Goal: Transaction & Acquisition: Book appointment/travel/reservation

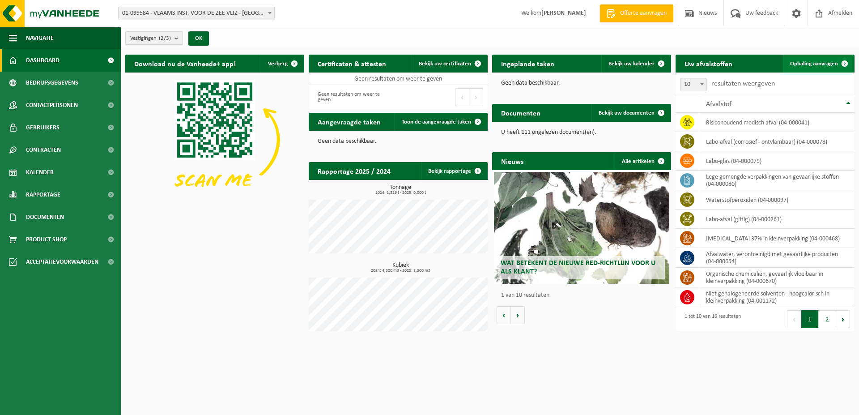
click at [806, 63] on span "Ophaling aanvragen" at bounding box center [814, 64] width 48 height 6
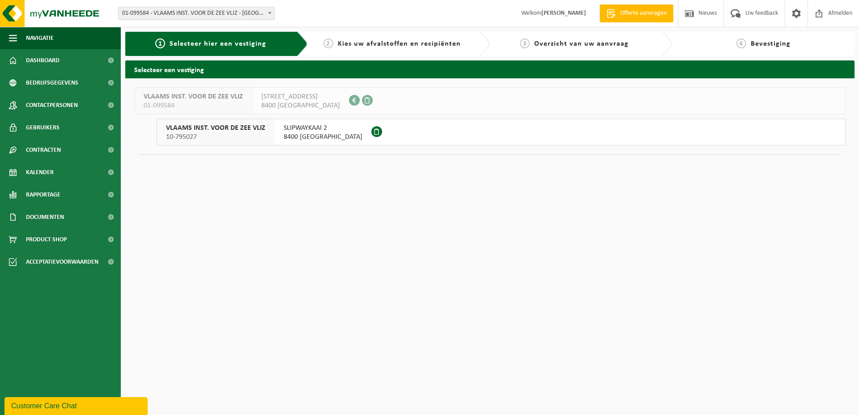
click at [304, 134] on span "8400 OOSTENDE" at bounding box center [323, 136] width 79 height 9
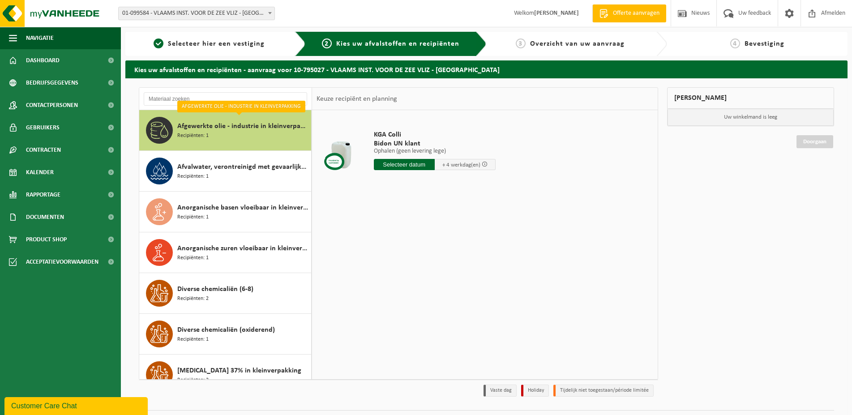
click at [237, 137] on div "Afgewerkte olie - industrie in kleinverpakking Recipiënten: 1" at bounding box center [243, 130] width 132 height 27
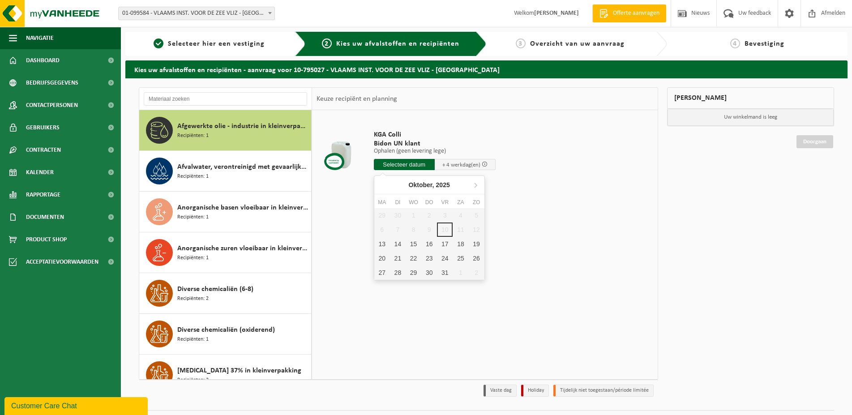
click at [414, 162] on input "text" at bounding box center [404, 164] width 61 height 11
click at [383, 240] on div "13" at bounding box center [382, 244] width 16 height 14
type input "Van 2025-10-13"
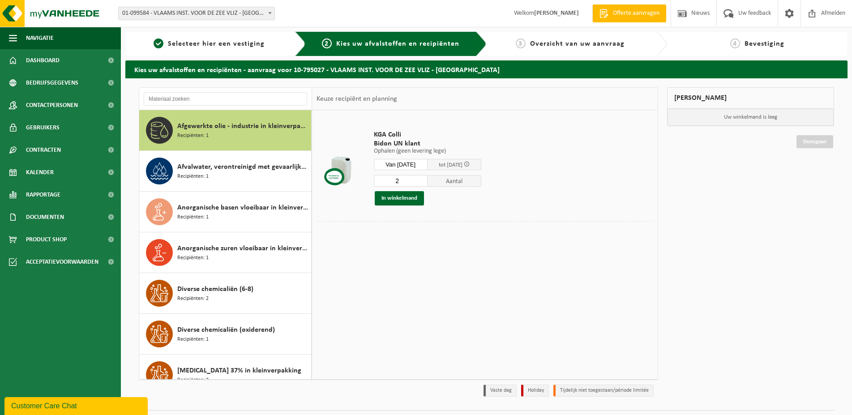
type input "2"
click at [423, 179] on input "2" at bounding box center [401, 181] width 54 height 12
click at [414, 197] on button "In winkelmand" at bounding box center [399, 198] width 49 height 14
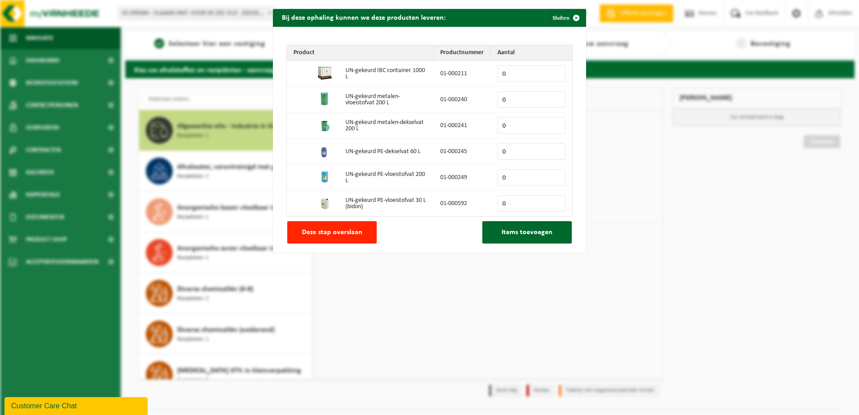
drag, startPoint x: 521, startPoint y: 202, endPoint x: 512, endPoint y: 205, distance: 9.8
click at [521, 202] on input "0" at bounding box center [532, 203] width 68 height 17
drag, startPoint x: 512, startPoint y: 205, endPoint x: 496, endPoint y: 205, distance: 16.1
click at [498, 205] on input "0" at bounding box center [532, 203] width 68 height 17
type input "25"
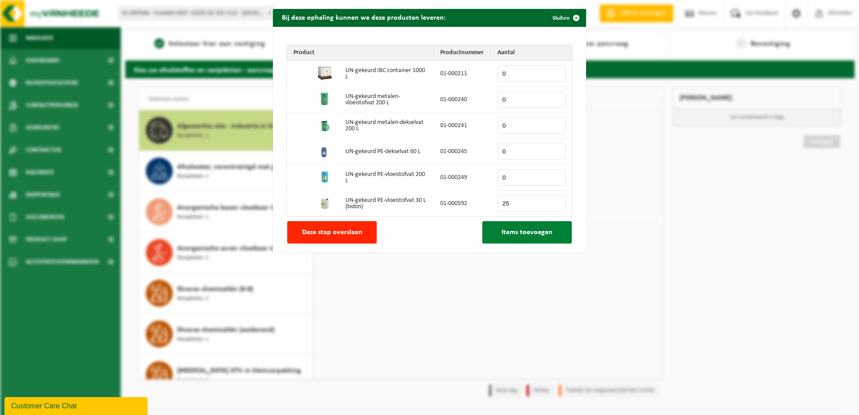
click at [553, 238] on button "Items toevoegen" at bounding box center [528, 232] width 90 height 22
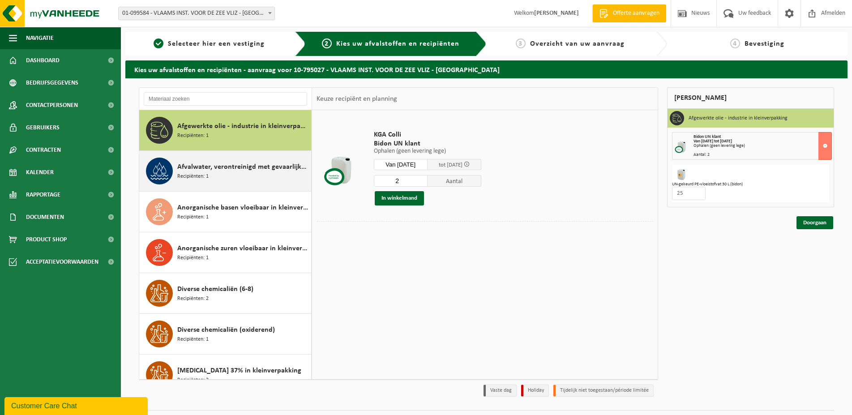
click at [236, 173] on div "Afvalwater, verontreinigd met gevaarlijke producten Recipiënten: 1" at bounding box center [243, 171] width 132 height 27
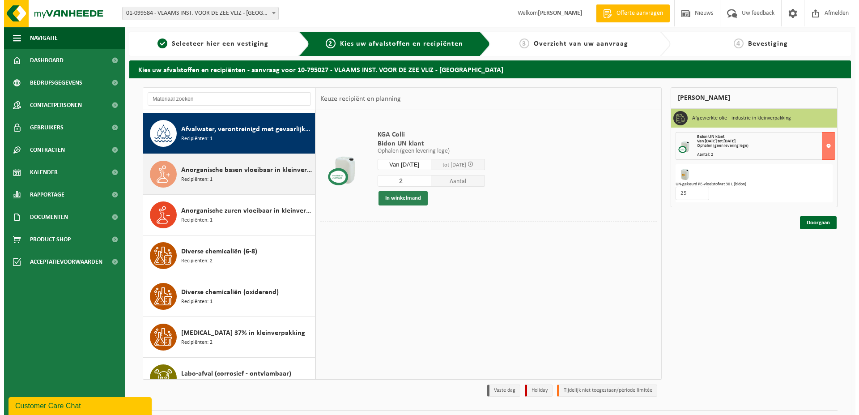
scroll to position [41, 0]
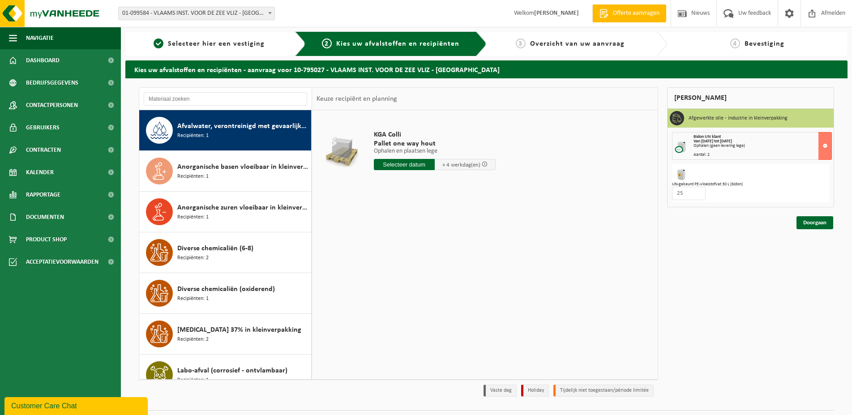
click at [392, 164] on input "text" at bounding box center [404, 164] width 61 height 11
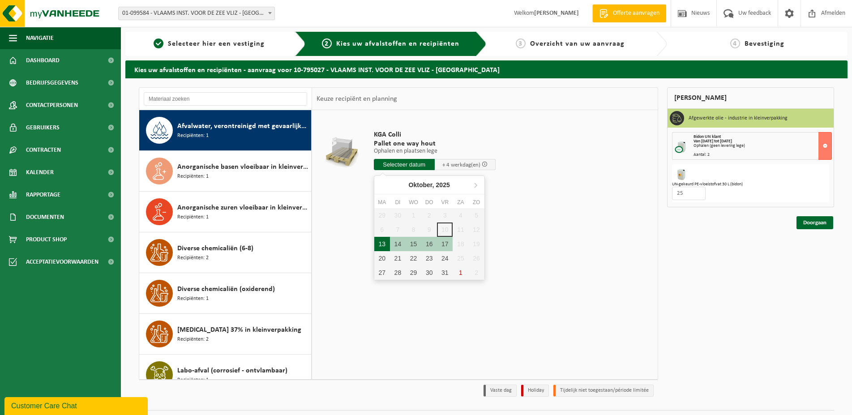
click at [384, 243] on div "13" at bounding box center [382, 244] width 16 height 14
type input "Van 2025-10-13"
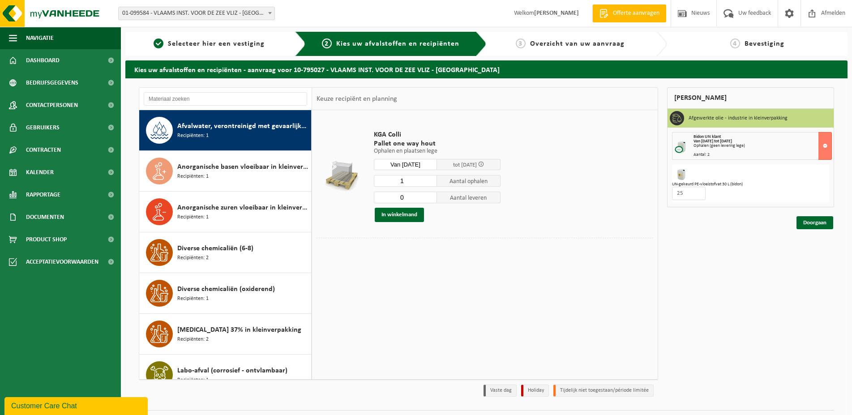
type input "0"
click at [428, 200] on input "0" at bounding box center [406, 198] width 64 height 12
click at [427, 180] on input "0" at bounding box center [406, 181] width 64 height 12
click at [428, 178] on input "1" at bounding box center [406, 181] width 64 height 12
type input "2"
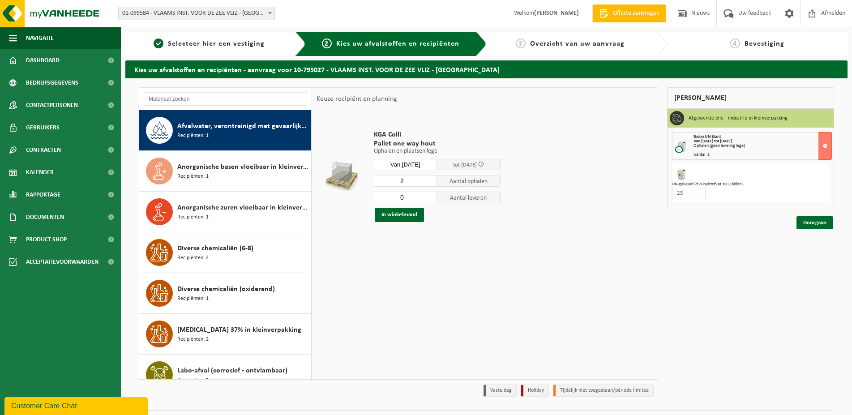
click at [428, 178] on input "2" at bounding box center [406, 181] width 64 height 12
click at [409, 218] on button "In winkelmand" at bounding box center [399, 215] width 49 height 14
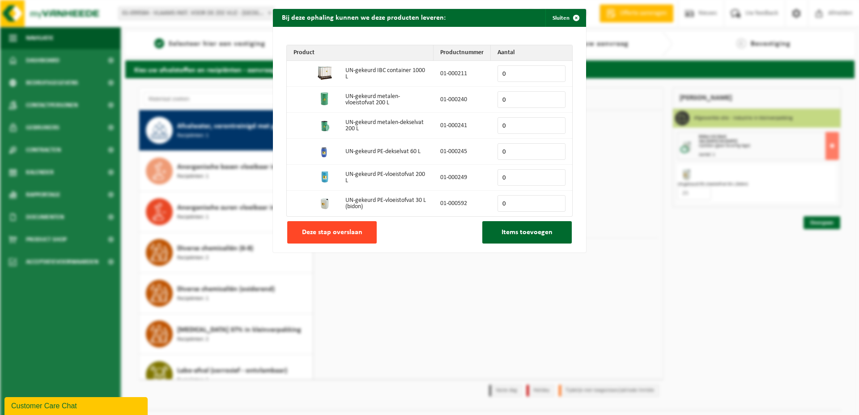
click at [324, 234] on span "Deze stap overslaan" at bounding box center [332, 232] width 60 height 7
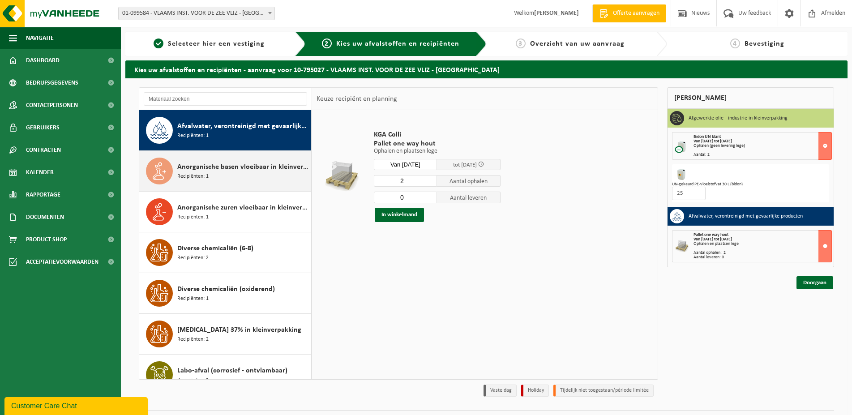
click at [239, 177] on div "Anorganische basen vloeibaar in kleinverpakking Recipiënten: 1" at bounding box center [243, 171] width 132 height 27
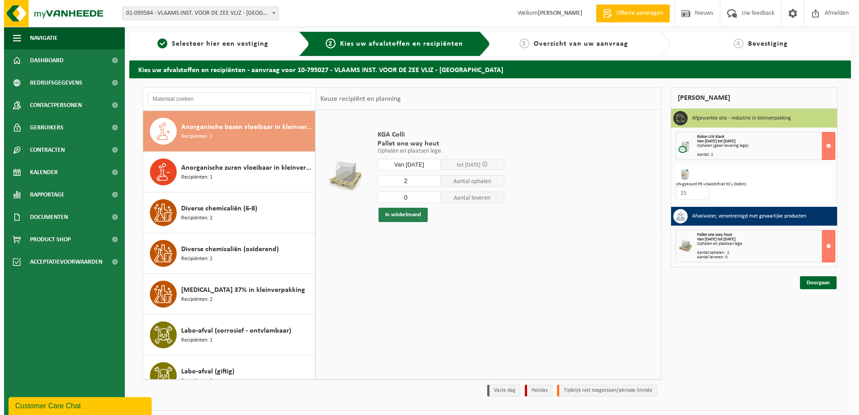
scroll to position [81, 0]
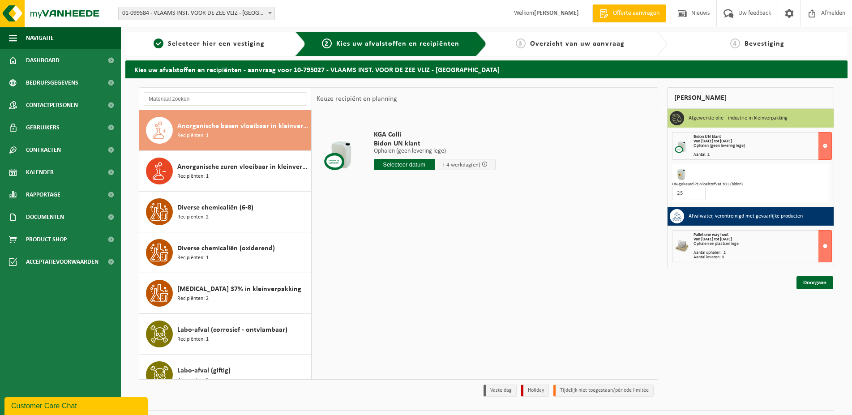
click at [417, 164] on input "text" at bounding box center [404, 164] width 61 height 11
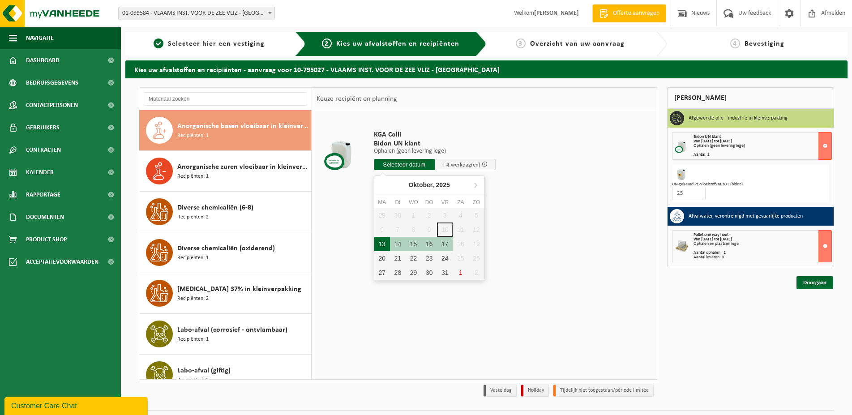
click at [386, 242] on div "13" at bounding box center [382, 244] width 16 height 14
type input "Van 2025-10-13"
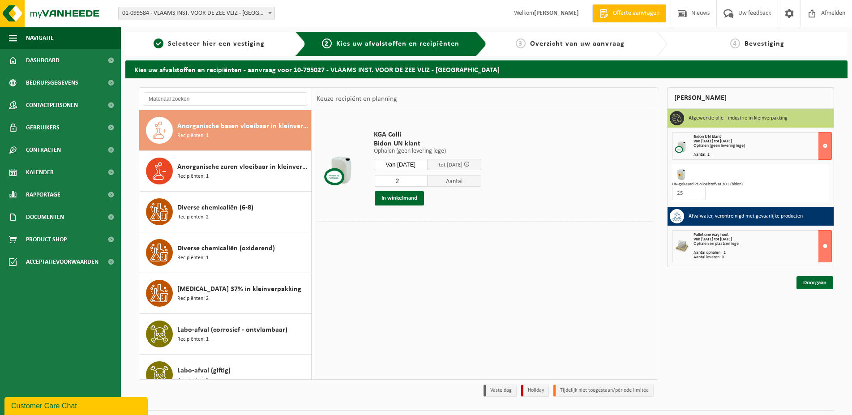
click at [423, 179] on input "2" at bounding box center [401, 181] width 54 height 12
type input "3"
click at [423, 179] on input "3" at bounding box center [401, 181] width 54 height 12
click at [415, 198] on button "In winkelmand" at bounding box center [399, 198] width 49 height 14
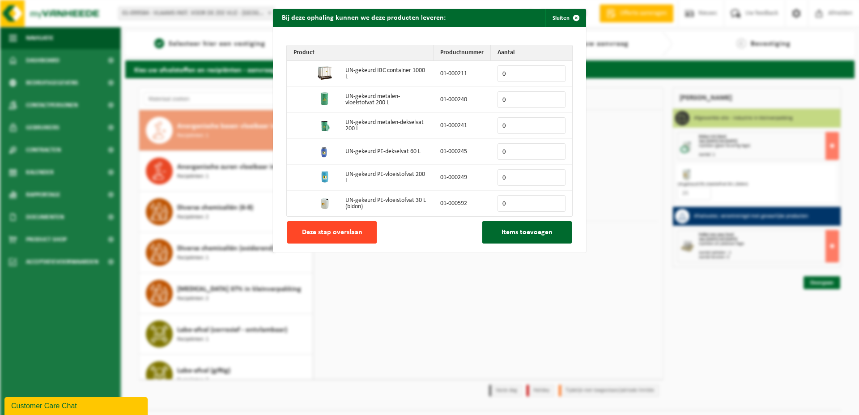
click at [339, 232] on span "Deze stap overslaan" at bounding box center [332, 232] width 60 height 7
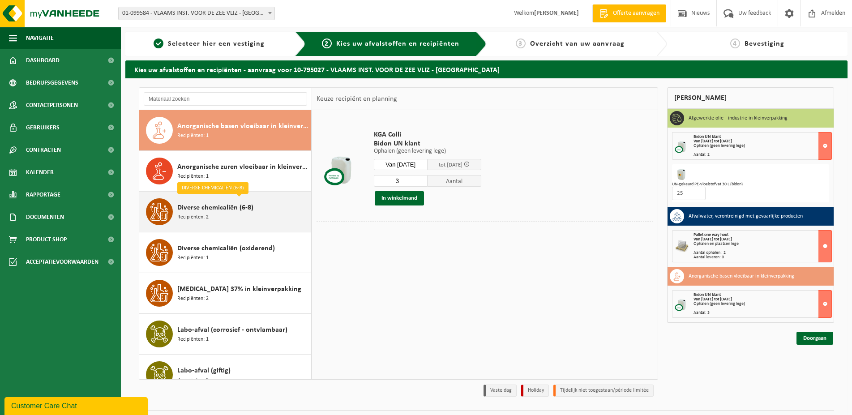
click at [237, 214] on div "Diverse chemicaliën (6-8) Recipiënten: 2" at bounding box center [243, 211] width 132 height 27
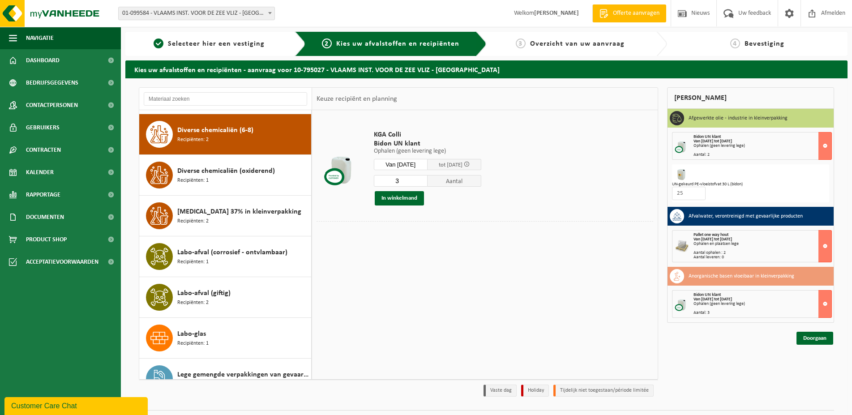
scroll to position [163, 0]
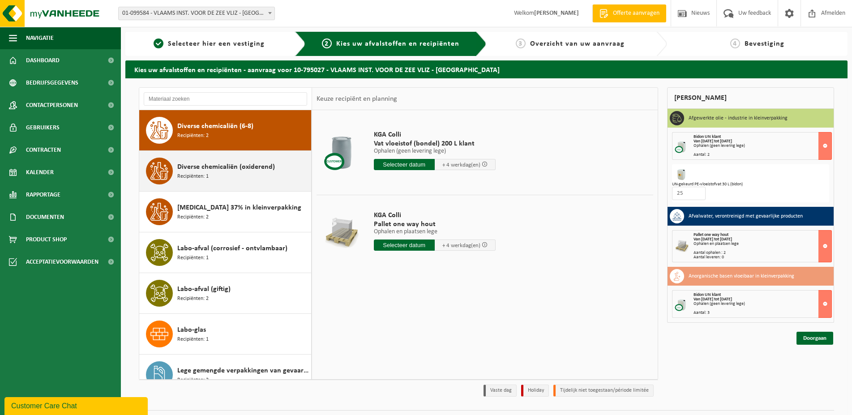
click at [239, 164] on span "Diverse chemicaliën (oxiderend)" at bounding box center [226, 167] width 98 height 11
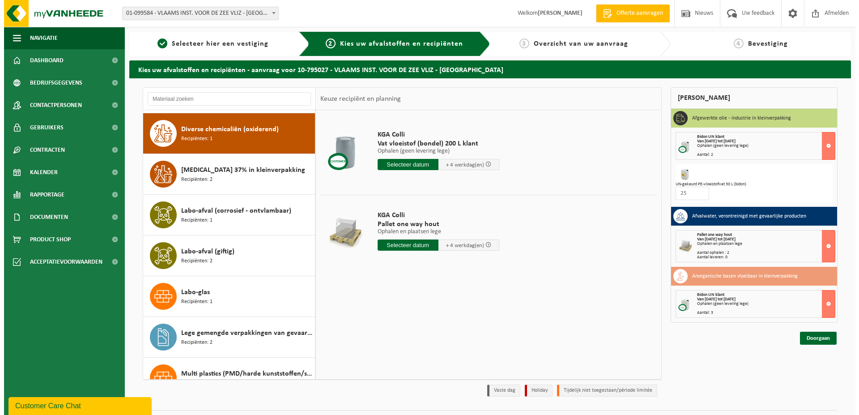
scroll to position [204, 0]
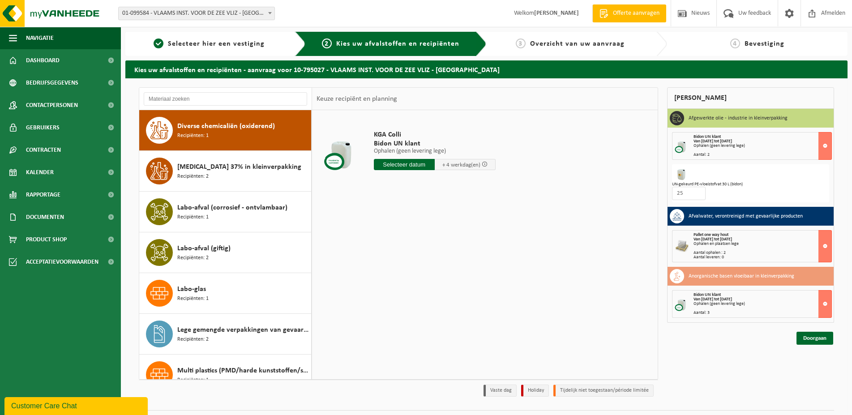
click at [410, 163] on input "text" at bounding box center [404, 164] width 61 height 11
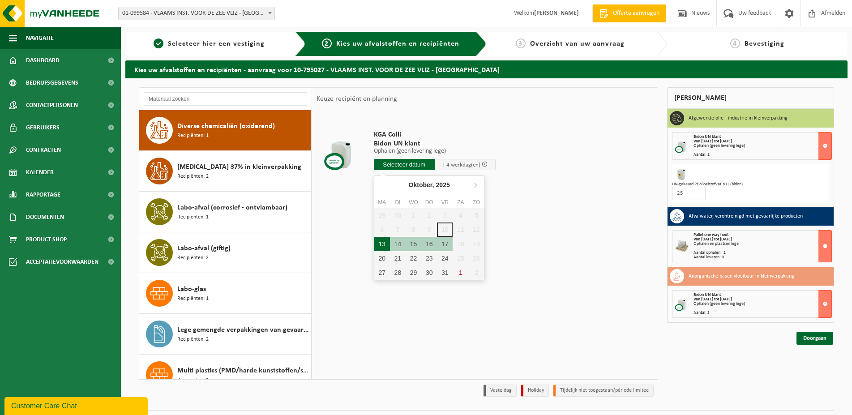
click at [382, 242] on div "13" at bounding box center [382, 244] width 16 height 14
type input "Van 2025-10-13"
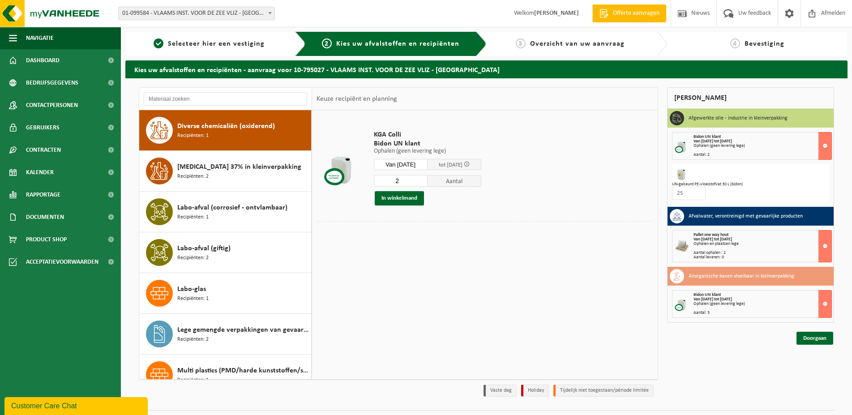
click at [424, 179] on input "2" at bounding box center [401, 181] width 54 height 12
type input "3"
click at [424, 179] on input "3" at bounding box center [401, 181] width 54 height 12
click at [408, 203] on button "In winkelmand" at bounding box center [399, 198] width 49 height 14
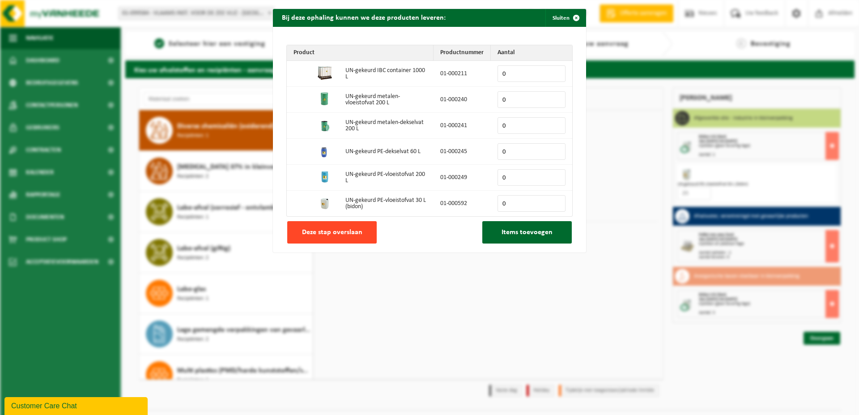
click at [346, 241] on button "Deze stap overslaan" at bounding box center [332, 232] width 90 height 22
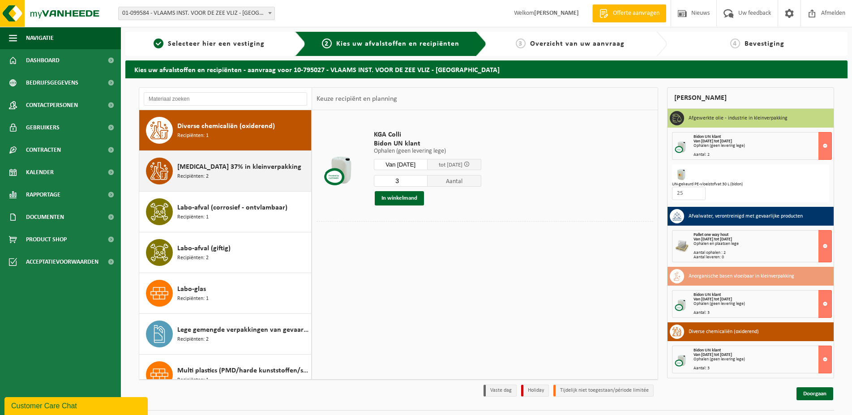
click at [243, 162] on span "[MEDICAL_DATA] 37% in kleinverpakking" at bounding box center [239, 167] width 124 height 11
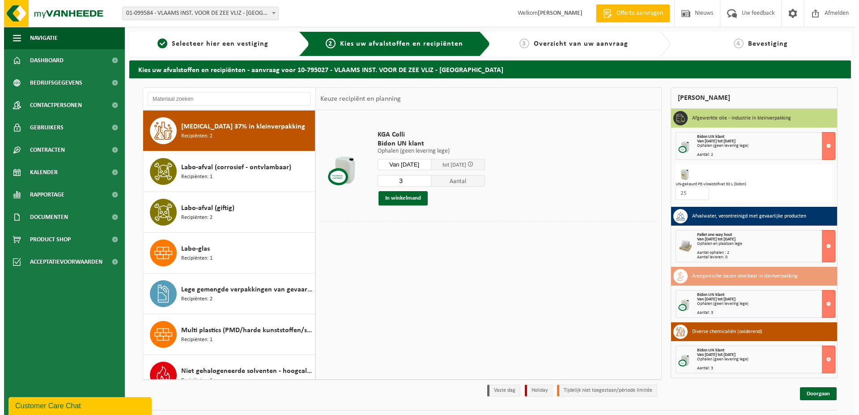
scroll to position [244, 0]
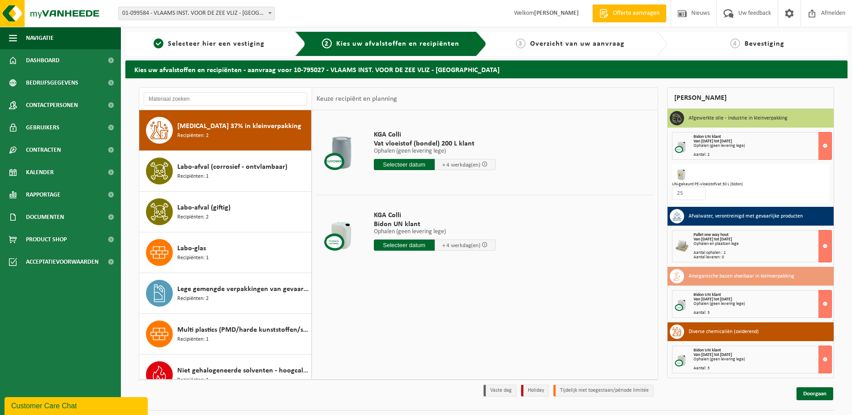
click at [412, 245] on input "text" at bounding box center [404, 244] width 61 height 11
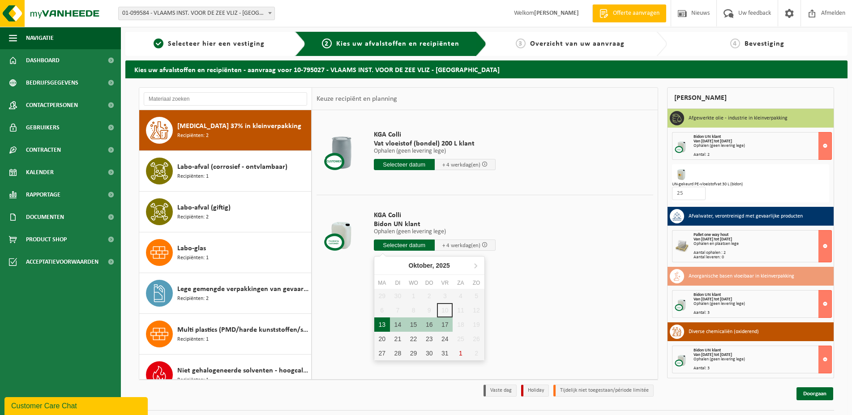
click at [386, 320] on div "13" at bounding box center [382, 324] width 16 height 14
type input "Van 2025-10-13"
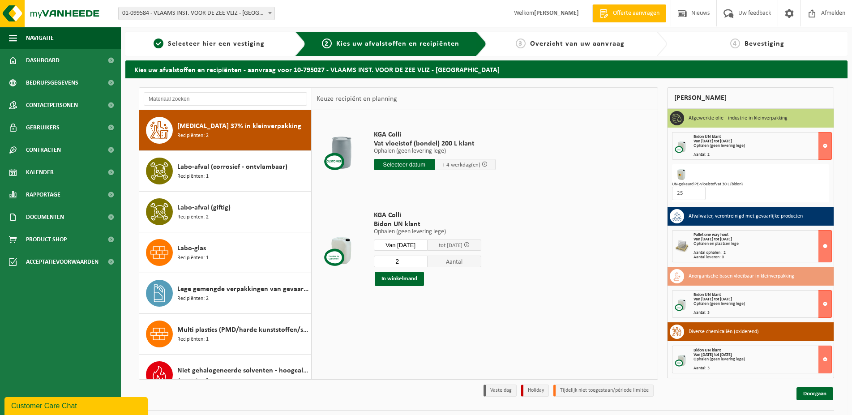
click at [422, 260] on input "2" at bounding box center [401, 262] width 54 height 12
click at [422, 260] on input "3" at bounding box center [401, 262] width 54 height 12
type input "4"
click at [422, 260] on input "4" at bounding box center [401, 262] width 54 height 12
click at [414, 278] on button "In winkelmand" at bounding box center [399, 279] width 49 height 14
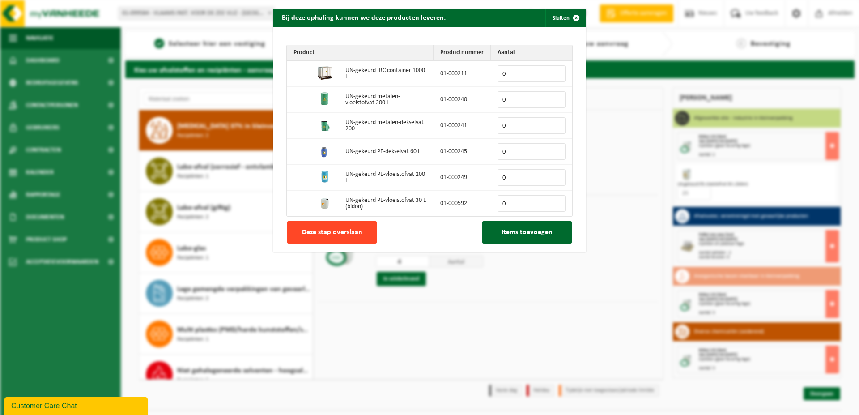
click at [344, 236] on span "Deze stap overslaan" at bounding box center [332, 232] width 60 height 7
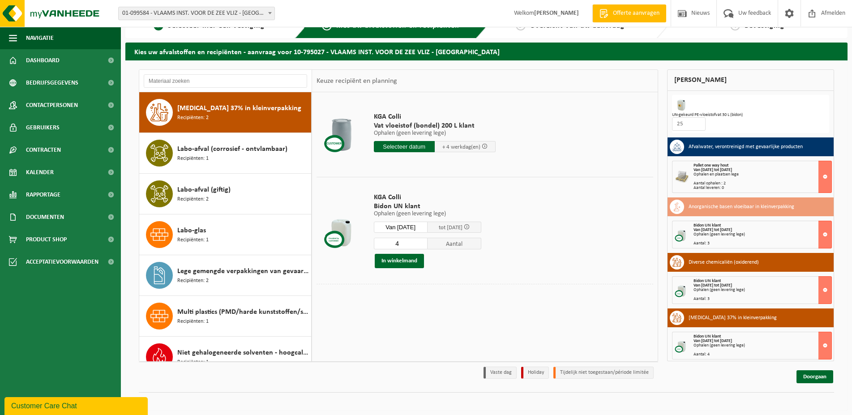
scroll to position [54, 0]
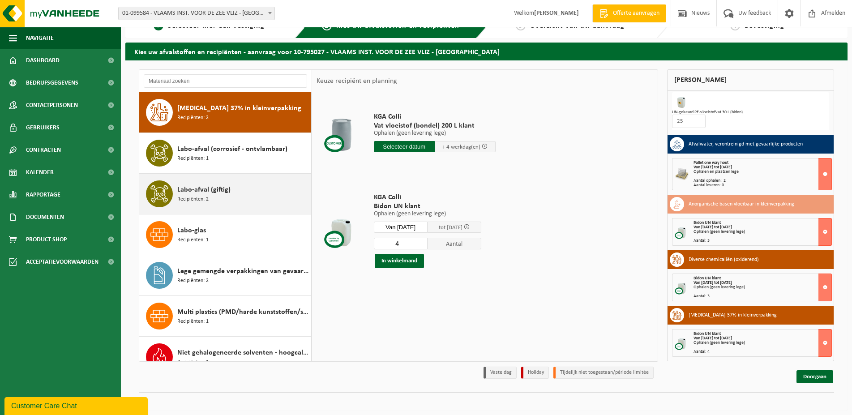
click at [193, 193] on span "Labo-afval (giftig)" at bounding box center [203, 189] width 53 height 11
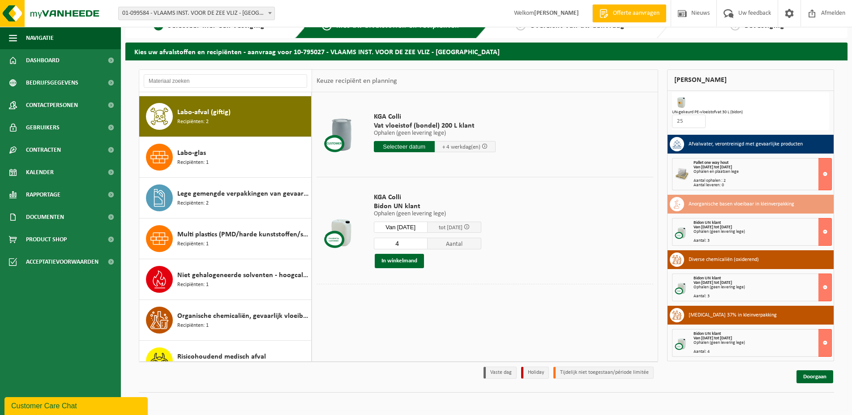
scroll to position [326, 0]
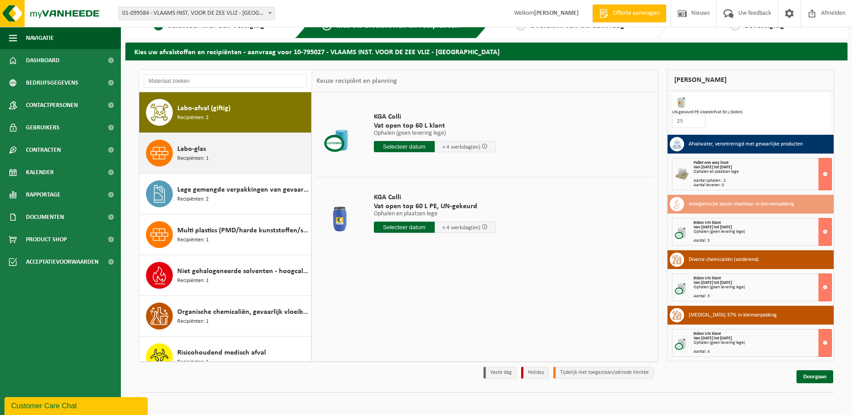
click at [223, 156] on div "Labo-glas Recipiënten: 1" at bounding box center [243, 153] width 132 height 27
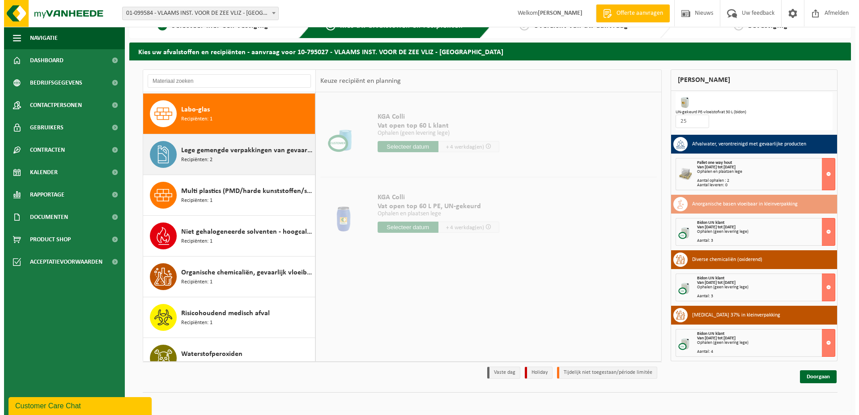
scroll to position [367, 0]
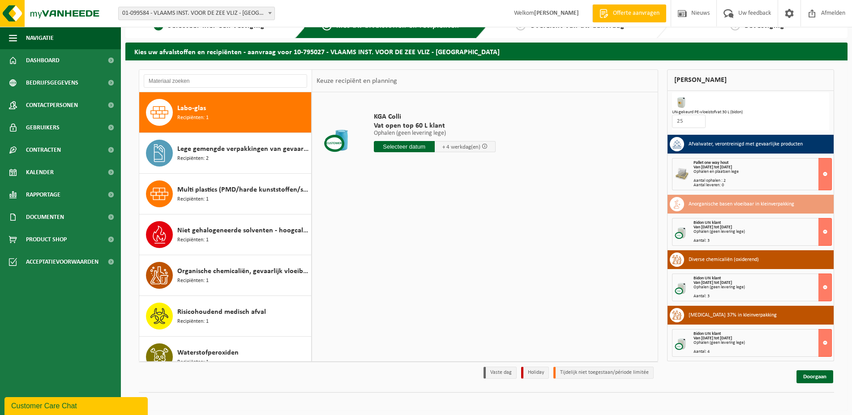
click at [407, 147] on input "text" at bounding box center [404, 146] width 61 height 11
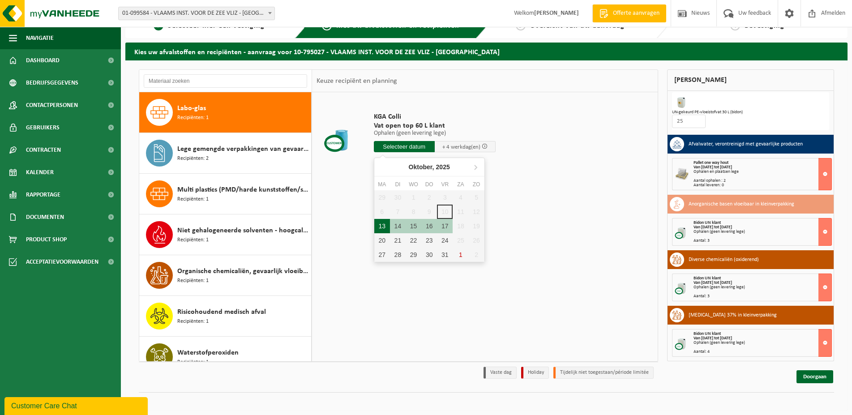
click at [384, 227] on div "13" at bounding box center [382, 226] width 16 height 14
type input "Van 2025-10-13"
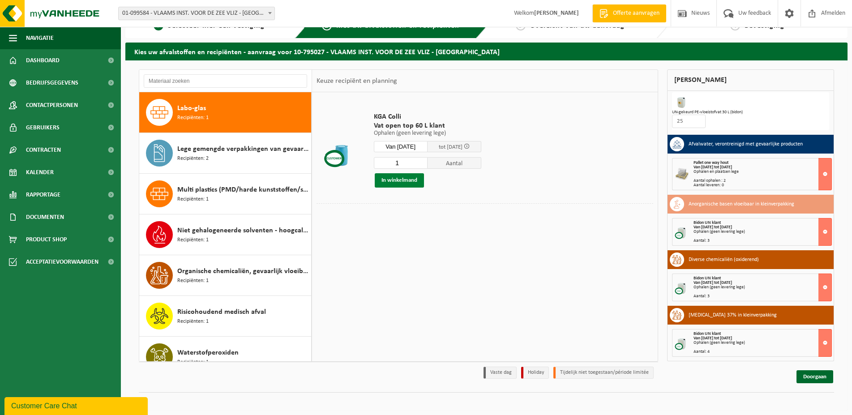
click at [405, 181] on button "In winkelmand" at bounding box center [399, 180] width 49 height 14
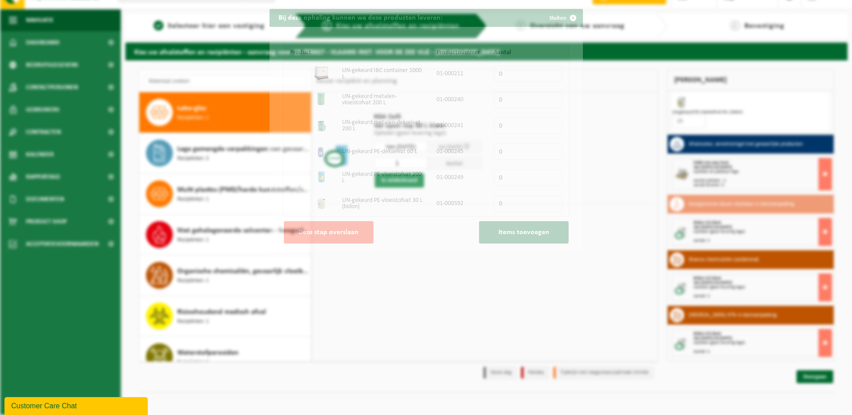
scroll to position [54, 0]
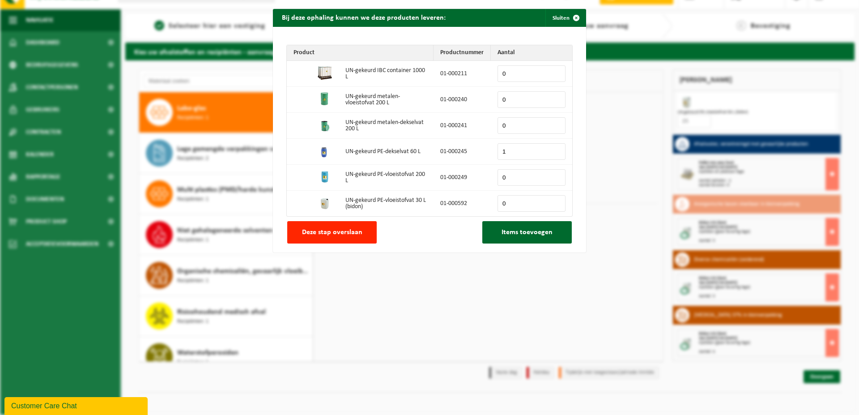
click at [551, 151] on input "1" at bounding box center [532, 151] width 68 height 17
type input "2"
click at [551, 151] on input "2" at bounding box center [532, 151] width 68 height 17
click at [517, 234] on span "Items toevoegen" at bounding box center [527, 232] width 51 height 7
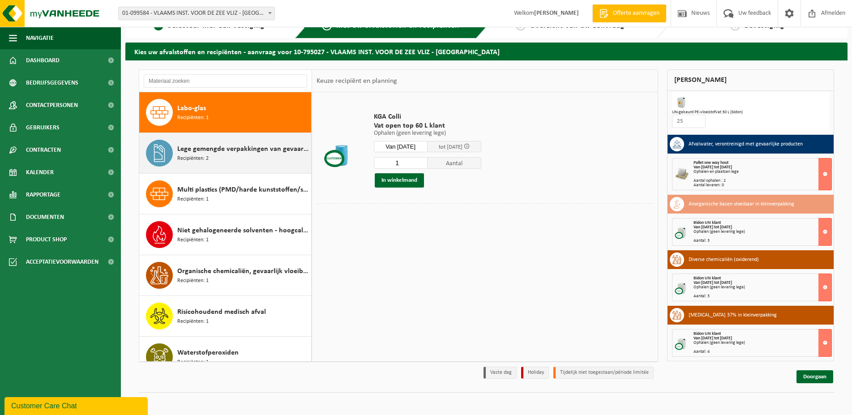
click at [242, 160] on div "Lege gemengde verpakkingen van gevaarlijke stoffen Recipiënten: 2" at bounding box center [243, 153] width 132 height 27
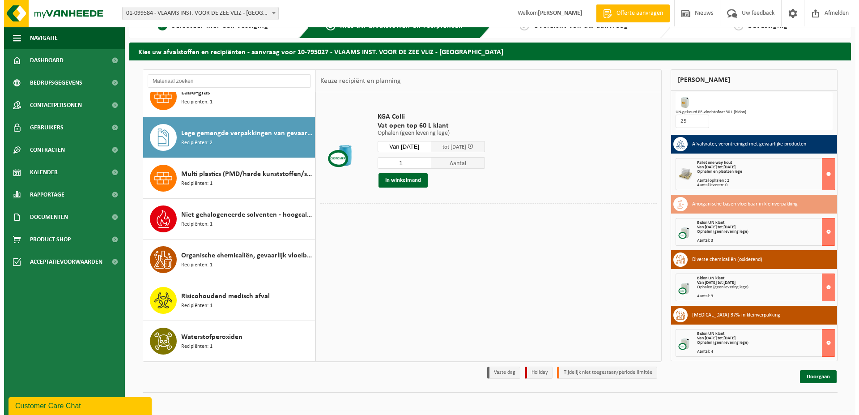
scroll to position [382, 0]
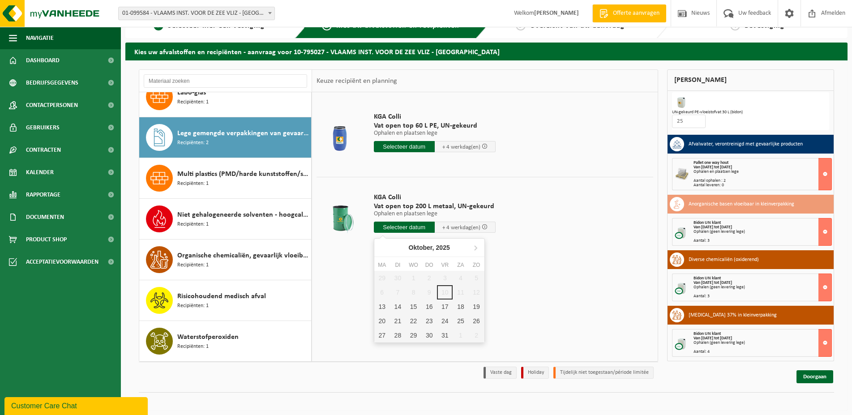
click at [408, 226] on input "text" at bounding box center [404, 227] width 61 height 11
click at [384, 308] on div "13" at bounding box center [382, 306] width 16 height 14
type input "Van 2025-10-13"
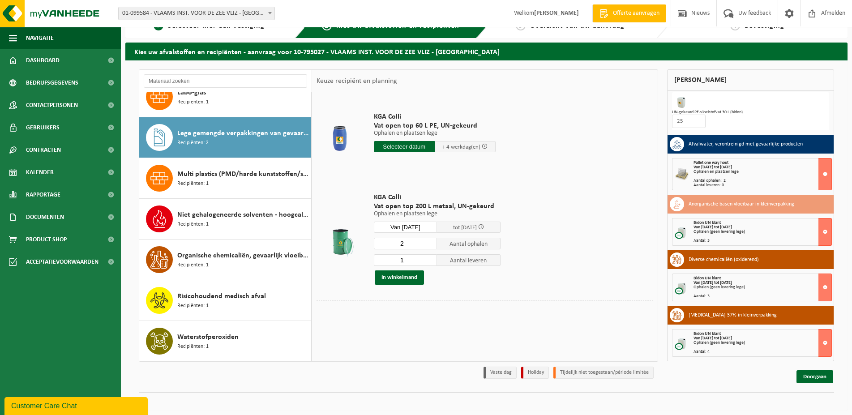
click at [429, 241] on input "2" at bounding box center [406, 244] width 64 height 12
click at [429, 241] on input "3" at bounding box center [406, 244] width 64 height 12
type input "2"
click at [428, 246] on input "2" at bounding box center [406, 244] width 64 height 12
type input "2"
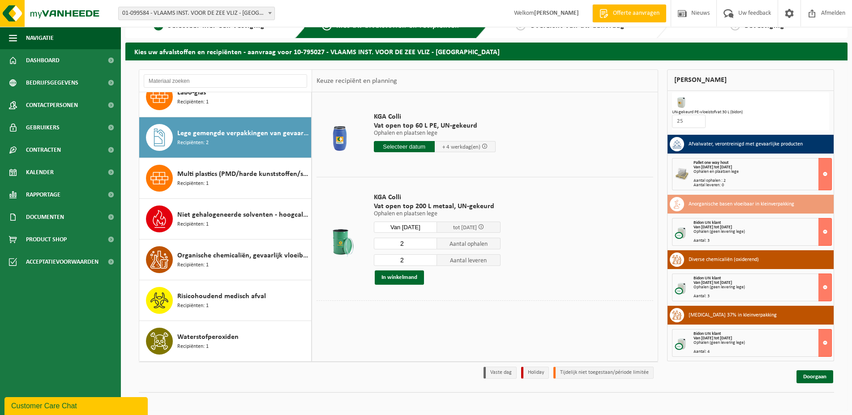
click at [427, 258] on input "2" at bounding box center [406, 260] width 64 height 12
click at [413, 280] on button "In winkelmand" at bounding box center [399, 277] width 49 height 14
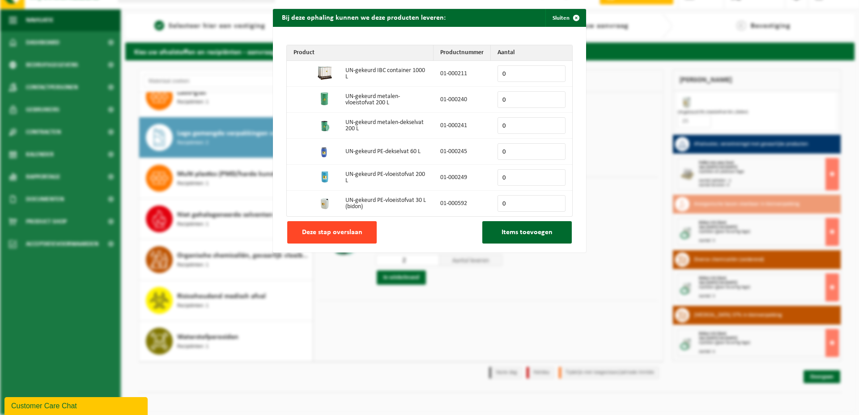
click at [359, 239] on button "Deze stap overslaan" at bounding box center [332, 232] width 90 height 22
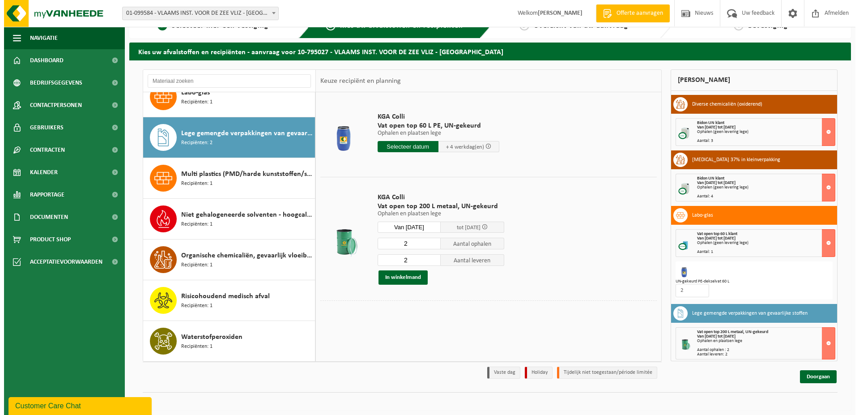
scroll to position [211, 0]
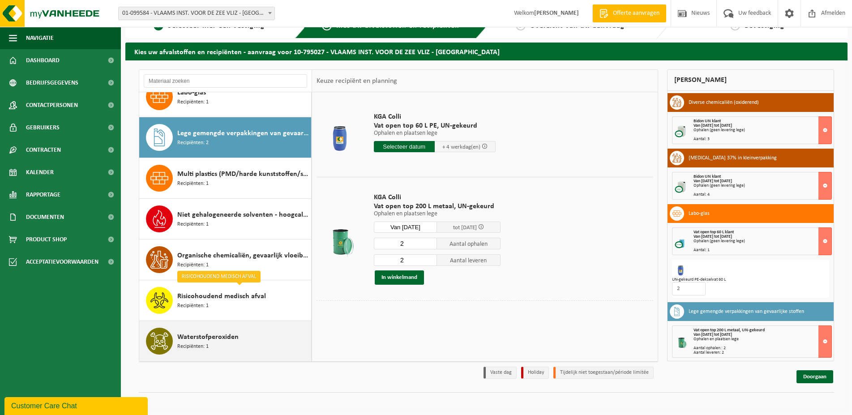
click at [217, 335] on span "Waterstofperoxiden" at bounding box center [207, 337] width 61 height 11
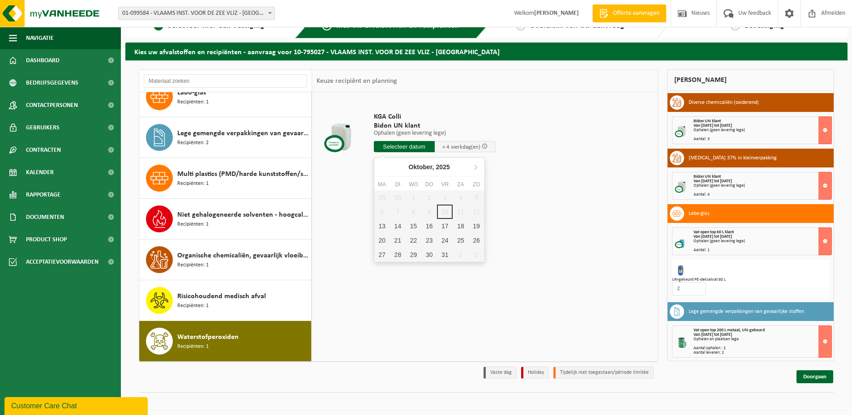
click at [412, 145] on input "text" at bounding box center [404, 146] width 61 height 11
click at [383, 226] on div "13" at bounding box center [382, 226] width 16 height 14
type input "Van 2025-10-13"
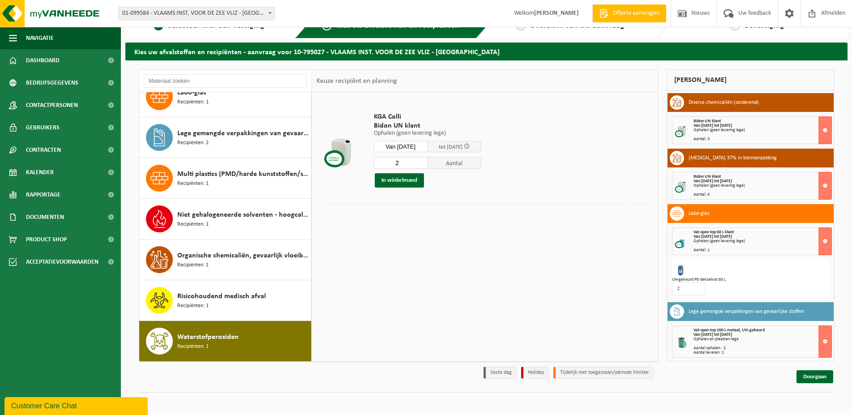
click at [422, 160] on input "2" at bounding box center [401, 163] width 54 height 12
type input "3"
click at [422, 160] on input "3" at bounding box center [401, 163] width 54 height 12
click at [409, 181] on button "In winkelmand" at bounding box center [399, 180] width 49 height 14
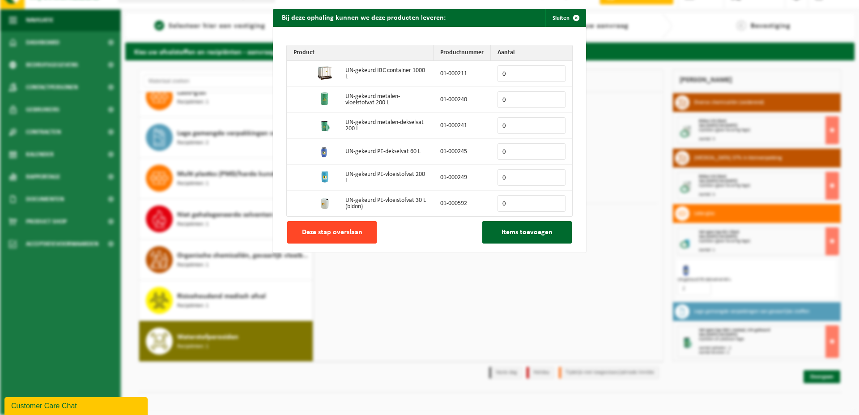
click at [353, 236] on span "Deze stap overslaan" at bounding box center [332, 232] width 60 height 7
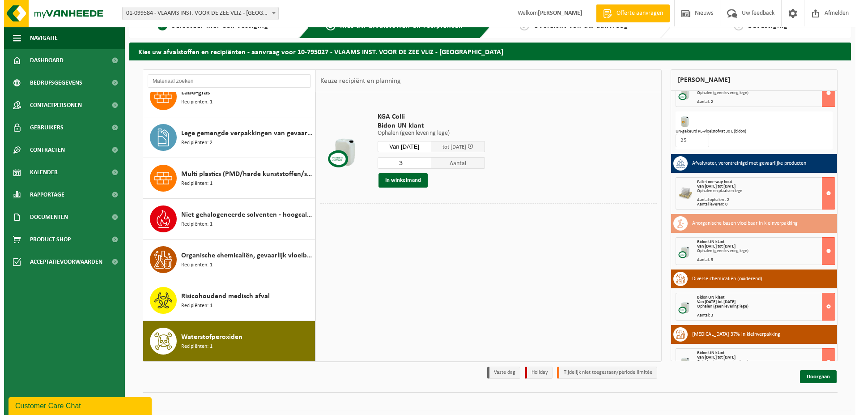
scroll to position [70, 0]
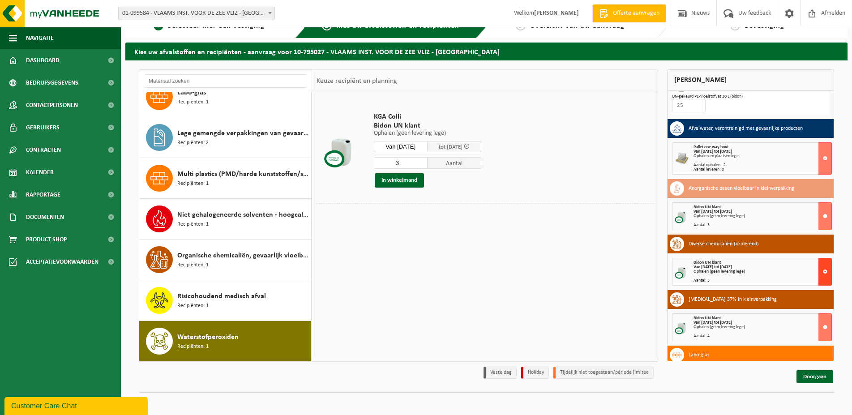
click at [818, 269] on button at bounding box center [824, 272] width 13 height 28
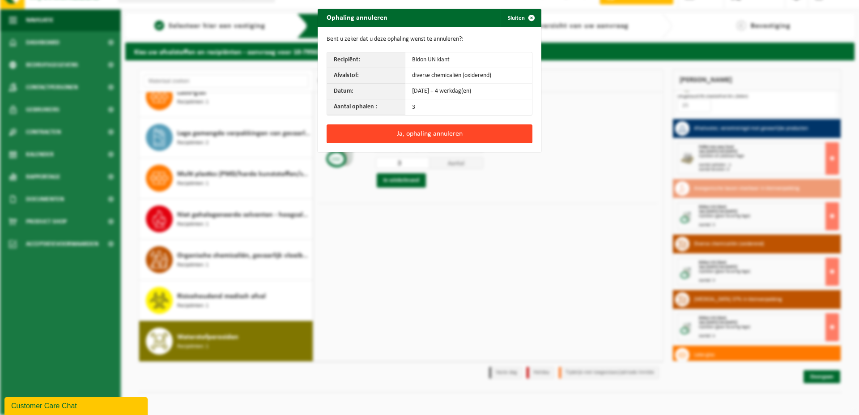
click at [440, 132] on button "Ja, ophaling annuleren" at bounding box center [430, 133] width 206 height 19
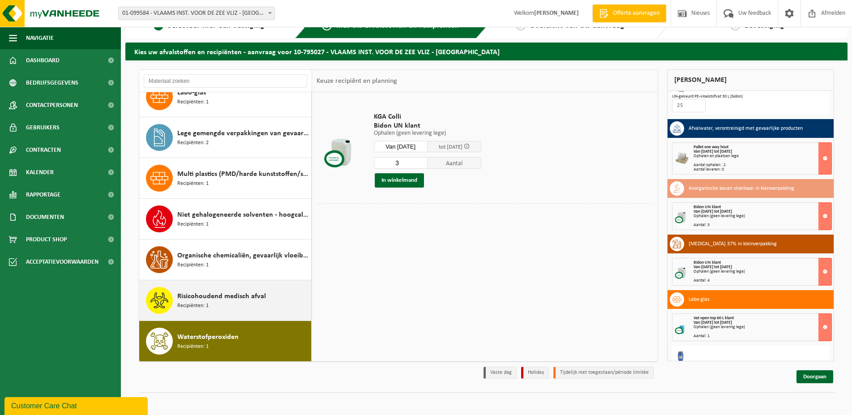
click at [219, 299] on span "Risicohoudend medisch afval" at bounding box center [221, 296] width 89 height 11
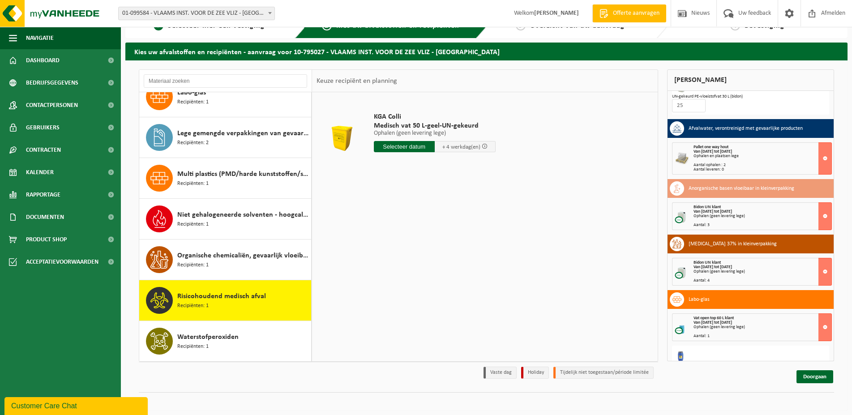
click at [409, 146] on input "text" at bounding box center [404, 146] width 61 height 11
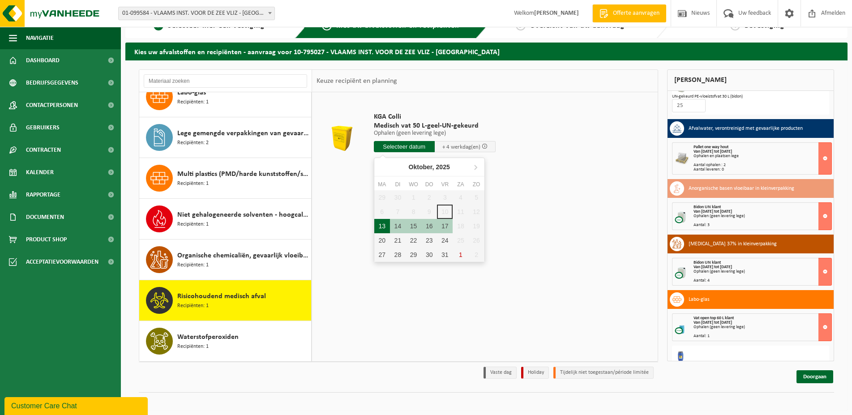
click at [380, 226] on div "13" at bounding box center [382, 226] width 16 height 14
type input "Van 2025-10-13"
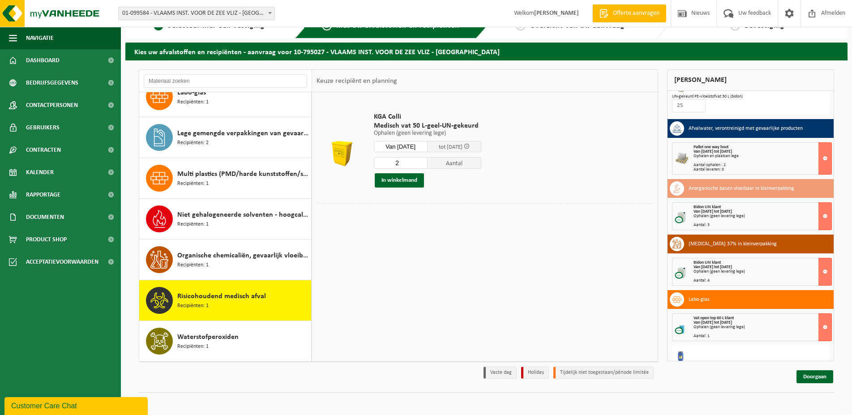
type input "2"
click at [423, 159] on input "2" at bounding box center [401, 163] width 54 height 12
click at [407, 182] on button "In winkelmand" at bounding box center [399, 180] width 49 height 14
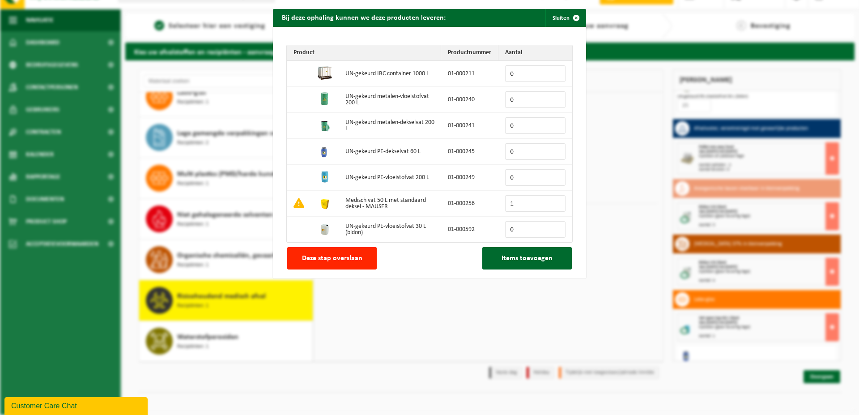
click at [551, 203] on input "1" at bounding box center [535, 203] width 60 height 17
type input "2"
click at [551, 203] on input "2" at bounding box center [535, 203] width 60 height 17
click at [533, 257] on span "Items toevoegen" at bounding box center [527, 258] width 51 height 7
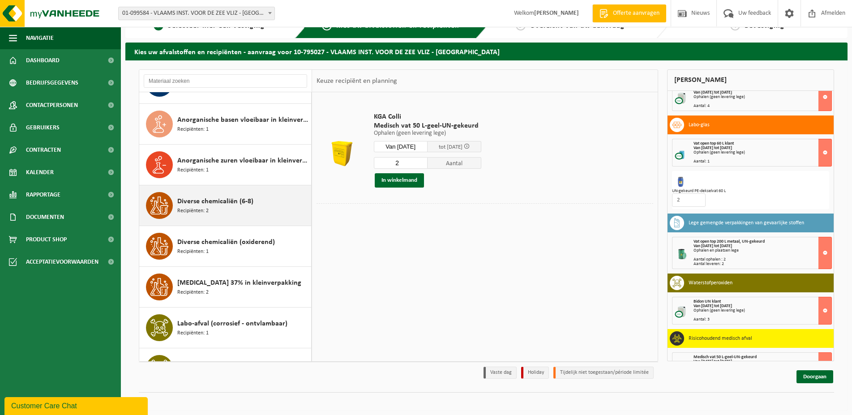
click at [212, 204] on span "Diverse chemicaliën (6-8)" at bounding box center [215, 201] width 76 height 11
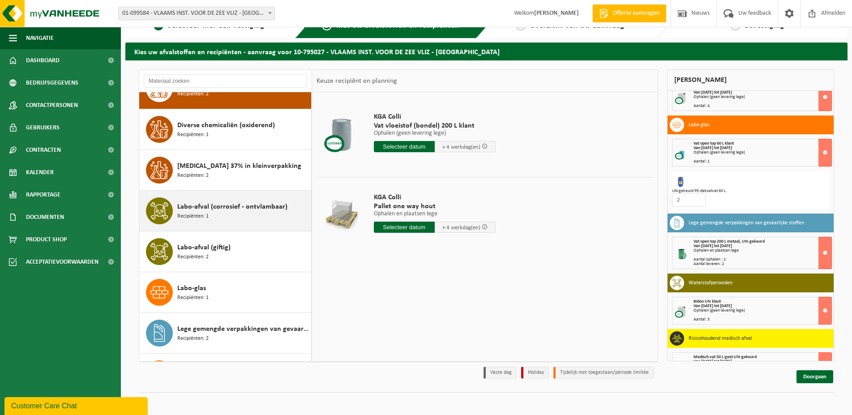
scroll to position [198, 0]
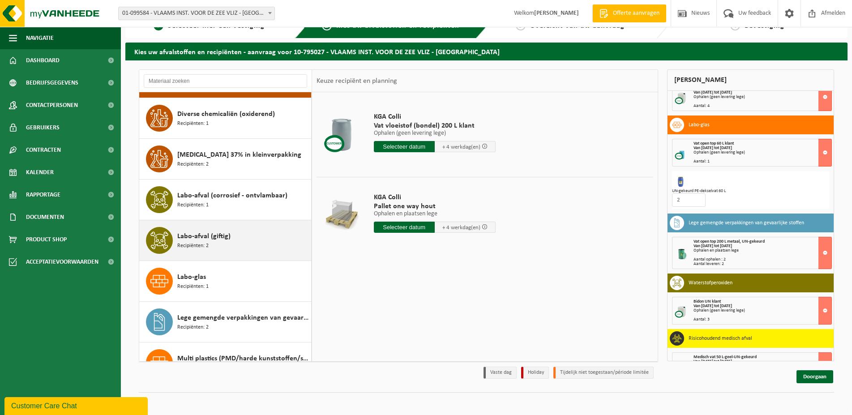
click at [212, 237] on span "Labo-afval (giftig)" at bounding box center [203, 236] width 53 height 11
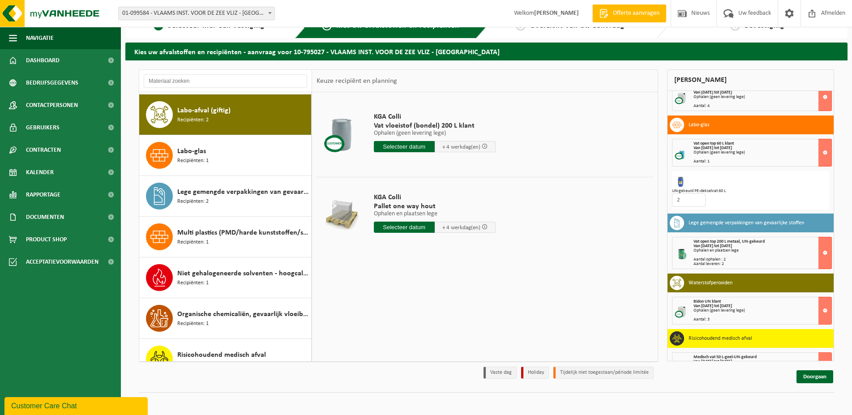
scroll to position [326, 0]
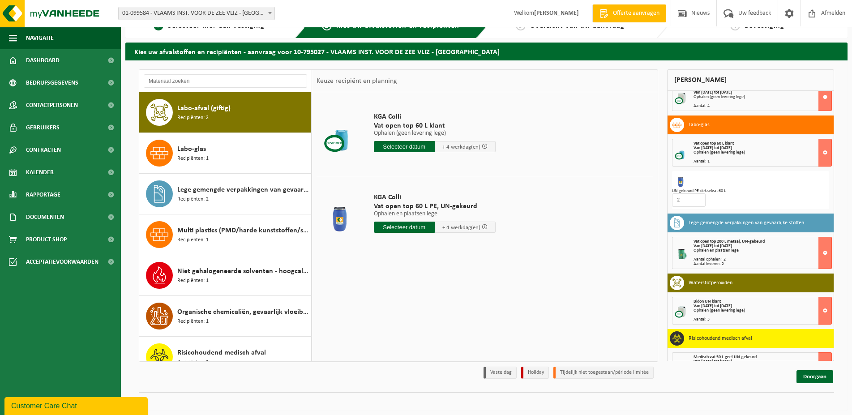
click at [394, 230] on input "text" at bounding box center [404, 227] width 61 height 11
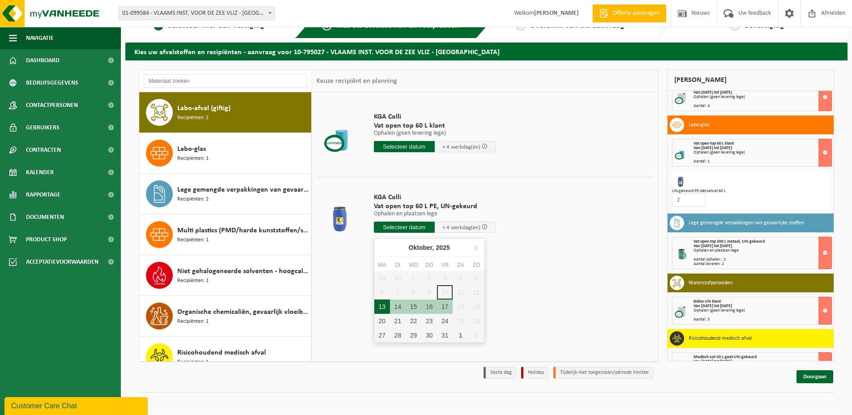
click at [376, 305] on div "13" at bounding box center [382, 306] width 16 height 14
type input "Van 2025-10-13"
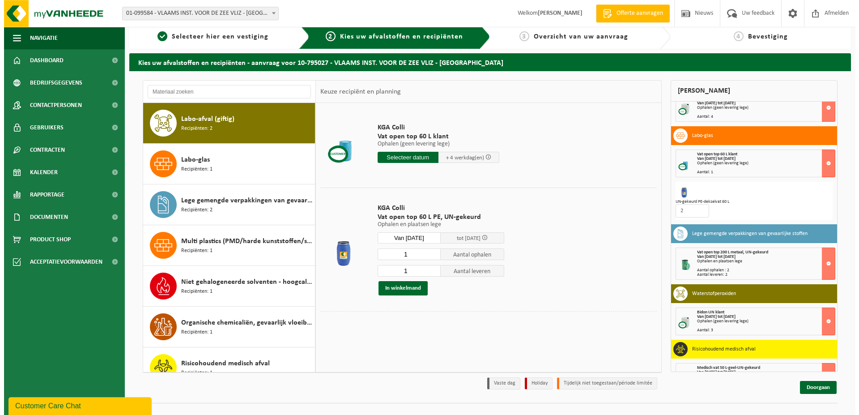
scroll to position [0, 0]
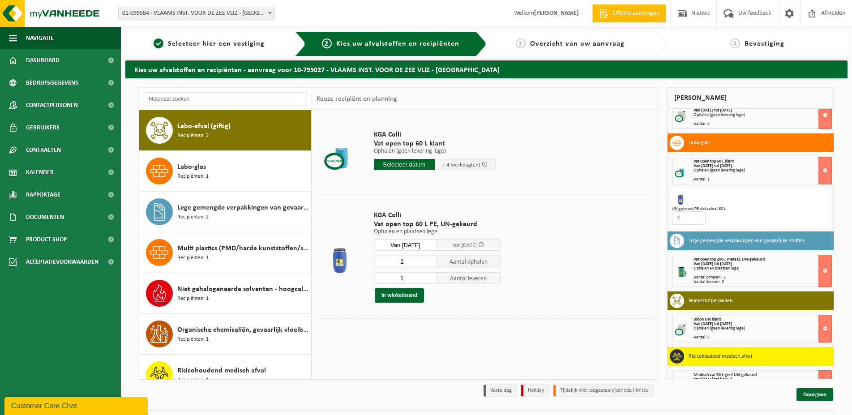
click at [408, 164] on input "text" at bounding box center [404, 164] width 61 height 11
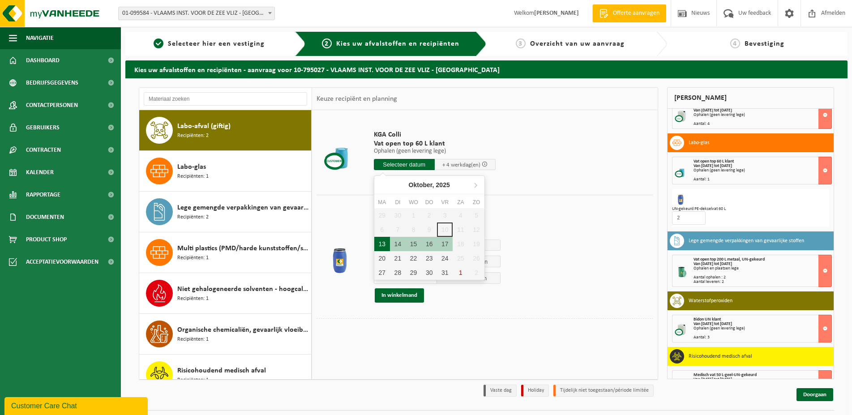
click at [378, 247] on div "13" at bounding box center [382, 244] width 16 height 14
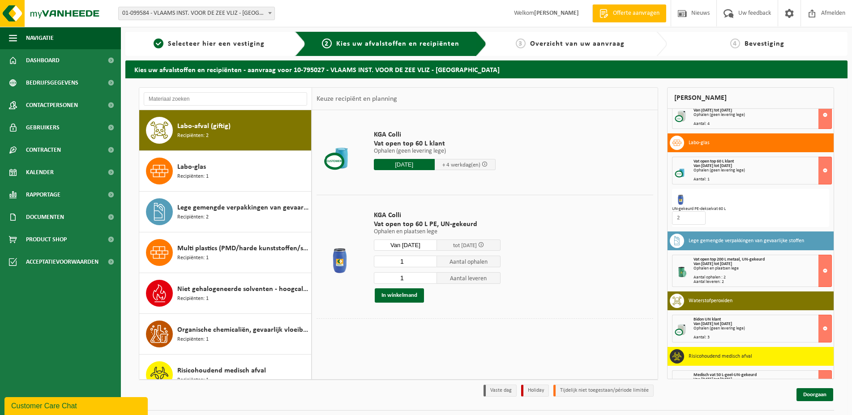
type input "Van 2025-10-13"
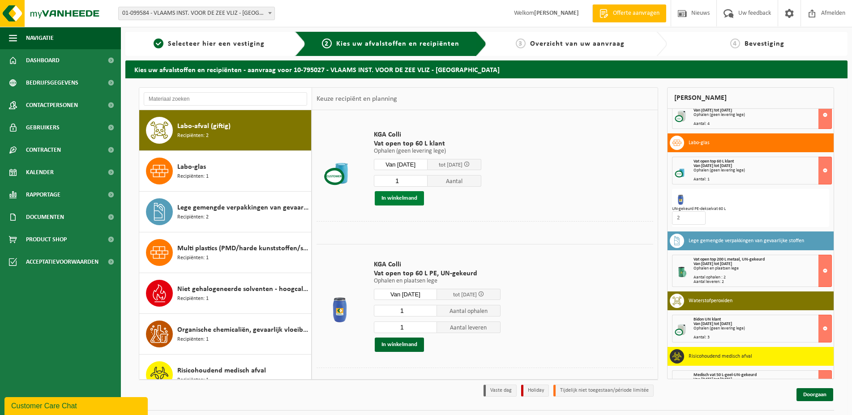
click at [405, 199] on button "In winkelmand" at bounding box center [399, 198] width 49 height 14
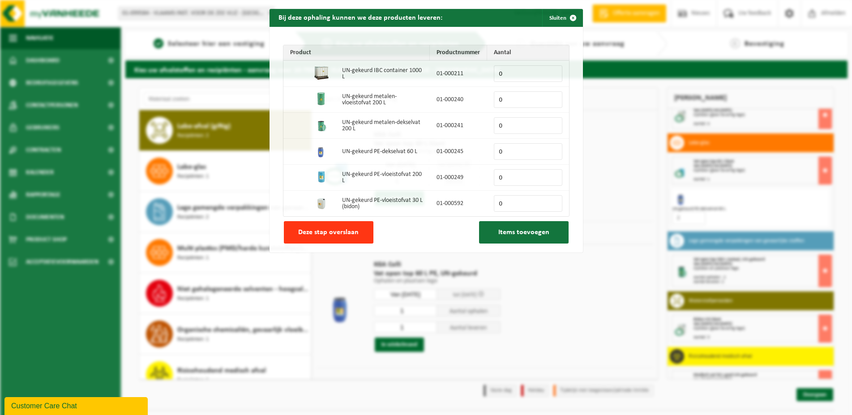
scroll to position [244, 0]
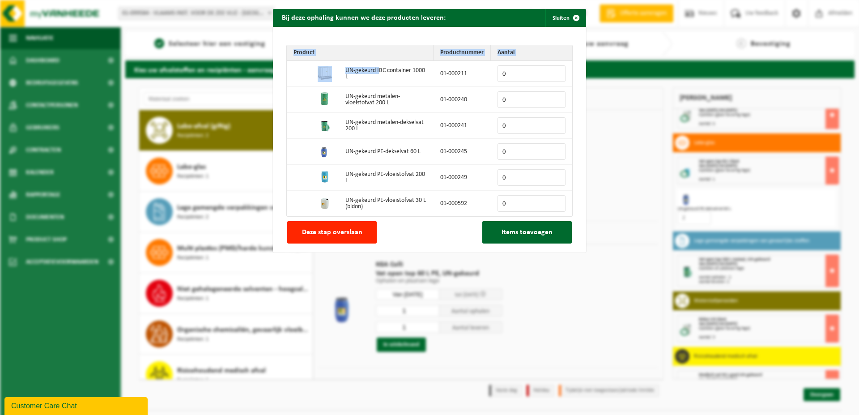
drag, startPoint x: 481, startPoint y: 21, endPoint x: 375, endPoint y: 75, distance: 118.7
click at [375, 27] on div "Bij deze ophaling kunnen we deze producten leveren: Sluiten" at bounding box center [429, 18] width 313 height 18
click at [586, 166] on div "Bij deze ophaling kunnen we deze producten leveren: Sluiten Product Productnumm…" at bounding box center [429, 207] width 859 height 415
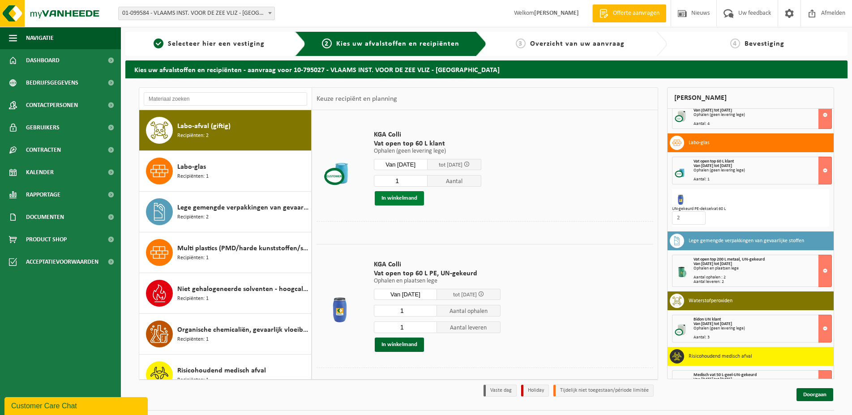
click at [411, 197] on button "In winkelmand" at bounding box center [399, 198] width 49 height 14
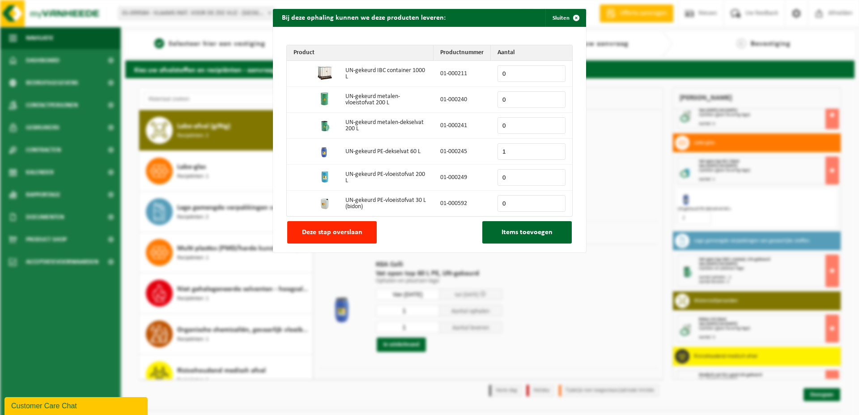
type input "1"
click at [554, 150] on input "1" at bounding box center [532, 151] width 68 height 17
click at [524, 231] on span "Items toevoegen" at bounding box center [527, 232] width 51 height 7
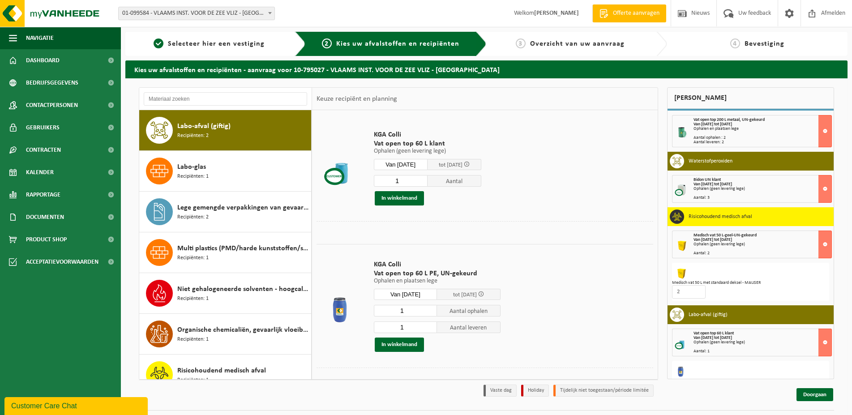
scroll to position [406, 0]
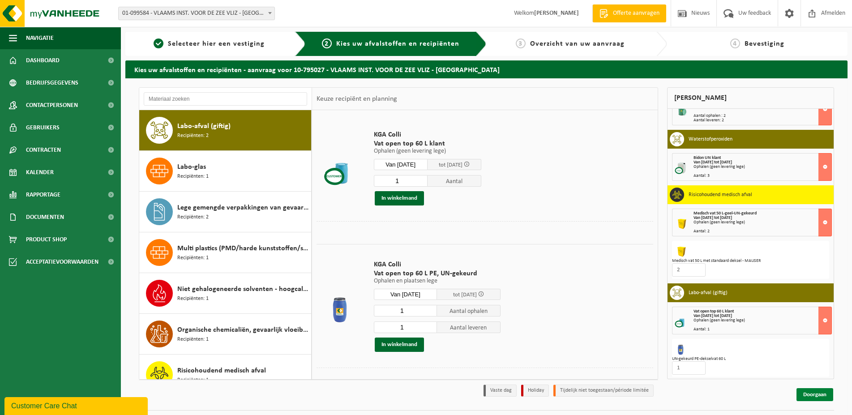
click at [812, 395] on link "Doorgaan" at bounding box center [814, 394] width 37 height 13
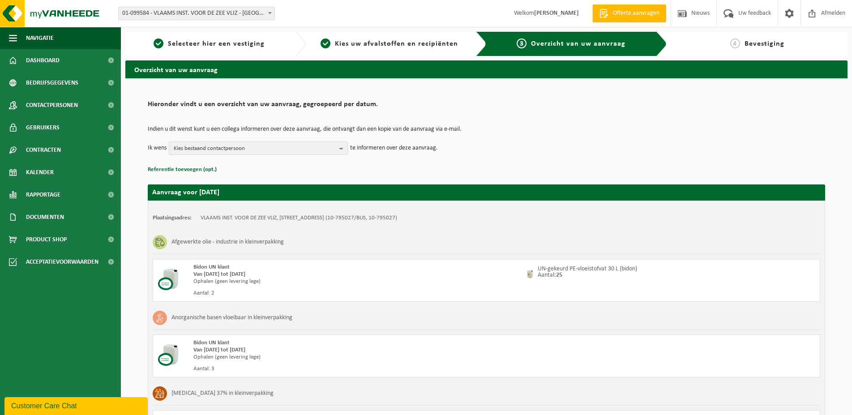
click at [342, 146] on b "button" at bounding box center [343, 148] width 8 height 13
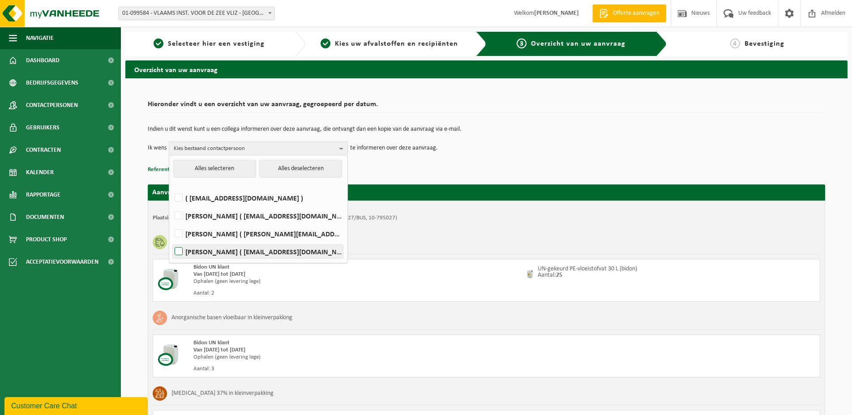
click at [181, 250] on label "WIM QUAEGEBEUR ( wim.quaegebeur@vliz.be )" at bounding box center [258, 251] width 170 height 13
click at [171, 240] on input "WIM QUAEGEBEUR ( wim.quaegebeur@vliz.be )" at bounding box center [171, 240] width 0 height 0
checkbox input "true"
click at [182, 216] on label "Jan Bouwens ( jan.bouwens@vliz.be )" at bounding box center [258, 215] width 170 height 13
click at [171, 205] on input "Jan Bouwens ( jan.bouwens@vliz.be )" at bounding box center [171, 204] width 0 height 0
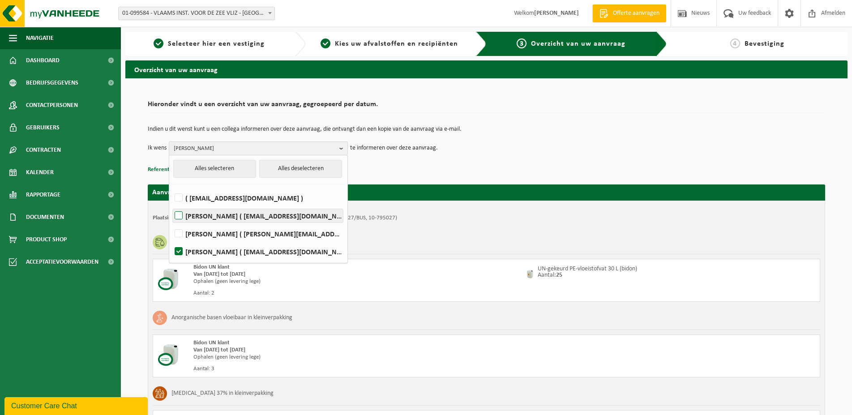
checkbox input "true"
click at [502, 155] on div "Indien u dit wenst kunt u een collega informeren over deze aanvraag, die ontvan…" at bounding box center [486, 140] width 677 height 47
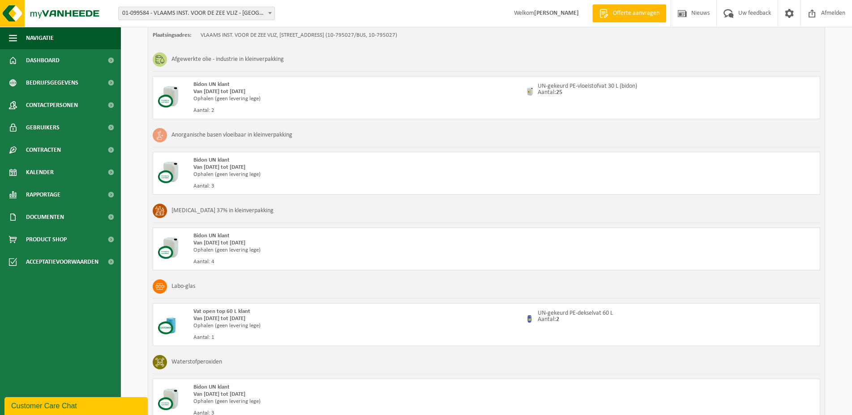
scroll to position [46, 0]
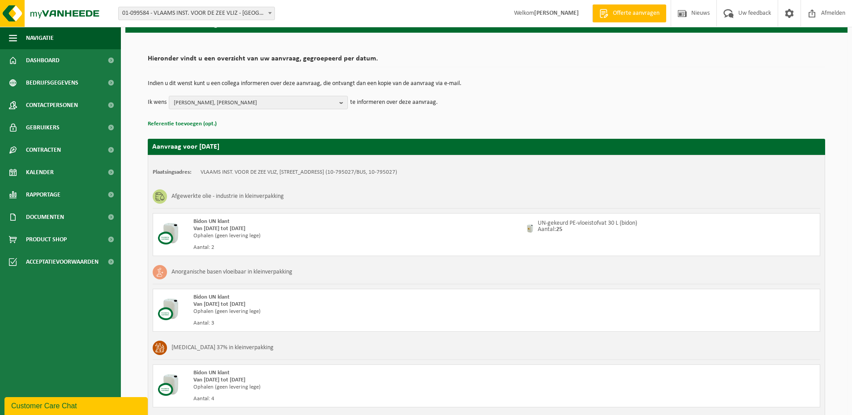
click at [197, 124] on button "Referentie toevoegen (opt.)" at bounding box center [182, 124] width 69 height 12
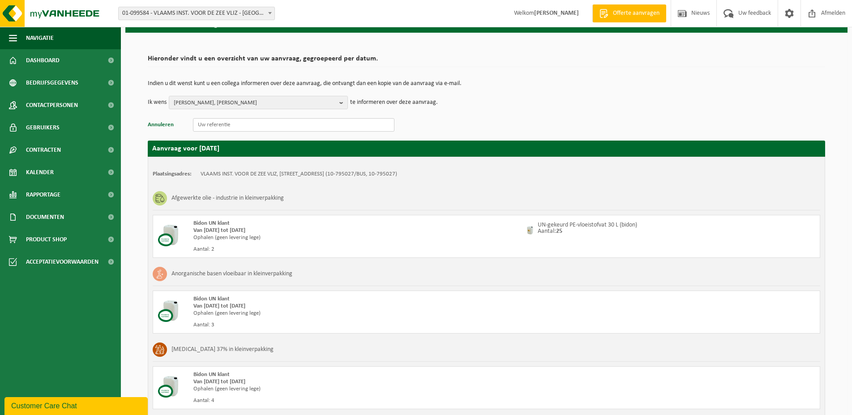
click at [203, 128] on input "text" at bounding box center [293, 124] width 201 height 13
paste input "220250158"
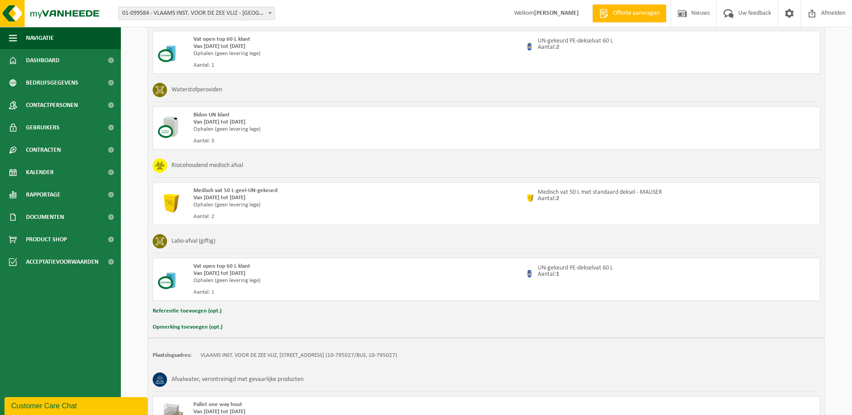
scroll to position [649, 0]
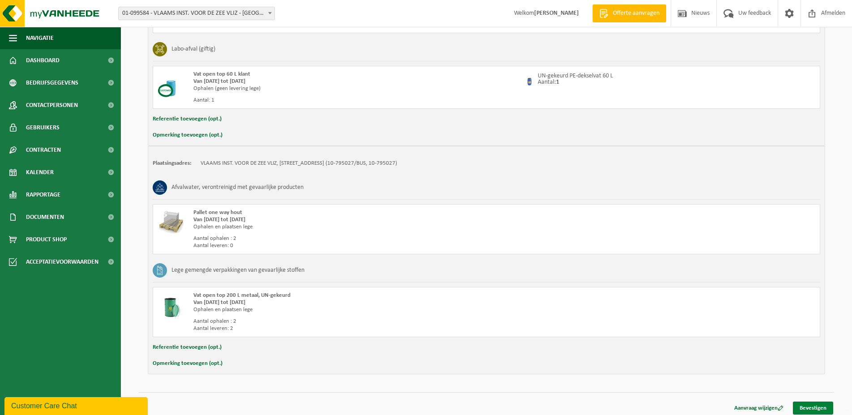
type input "PO 220250158"
click at [816, 405] on link "Bevestigen" at bounding box center [813, 408] width 40 height 13
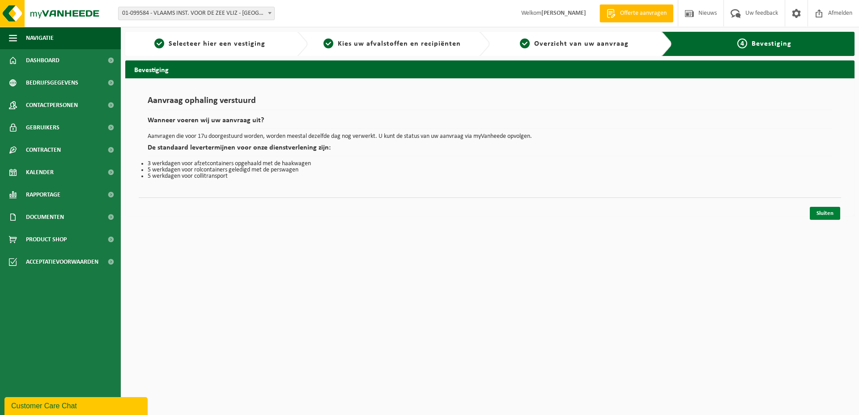
click at [821, 212] on link "Sluiten" at bounding box center [825, 213] width 30 height 13
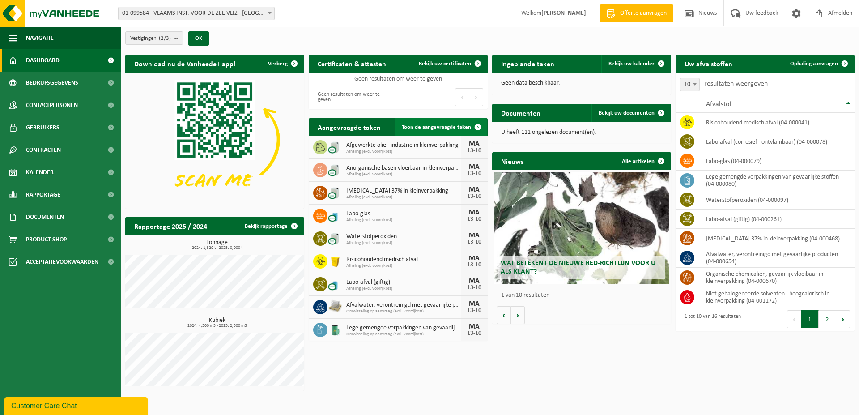
click at [424, 128] on span "Toon de aangevraagde taken" at bounding box center [436, 127] width 69 height 6
